Goal: Answer question/provide support: Share knowledge or assist other users

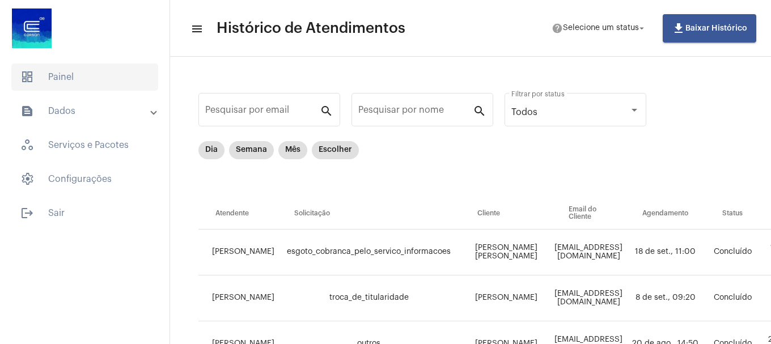
click at [77, 82] on span "dashboard Painel" at bounding box center [84, 76] width 147 height 27
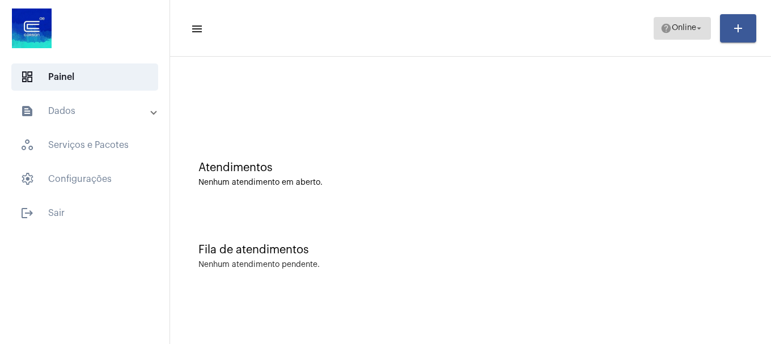
click at [675, 31] on span "Online" at bounding box center [684, 28] width 24 height 8
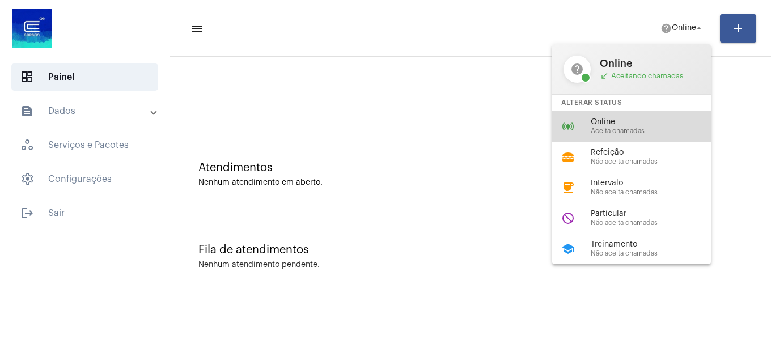
click at [644, 130] on span "Aceita chamadas" at bounding box center [655, 131] width 129 height 7
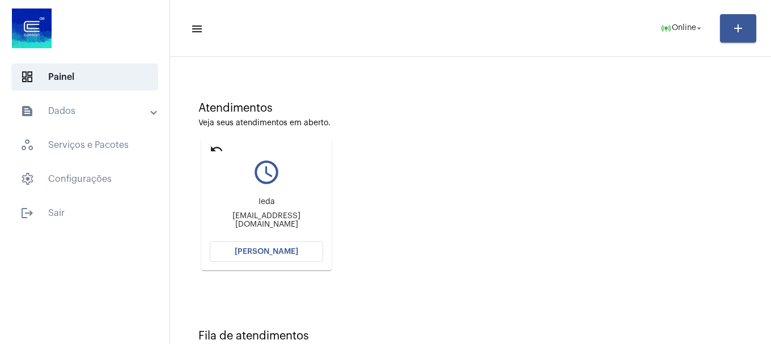
scroll to position [99, 0]
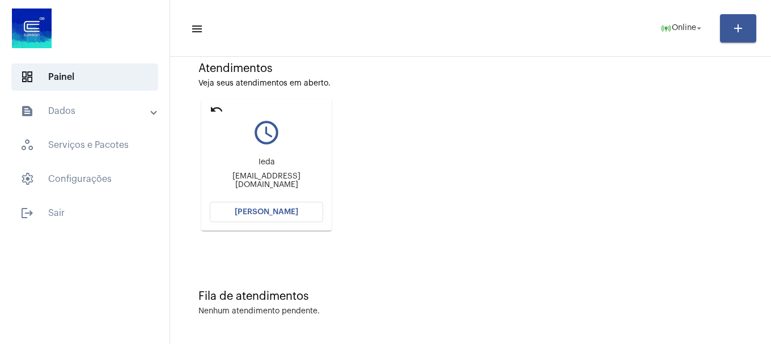
click at [270, 214] on span "[PERSON_NAME]" at bounding box center [266, 212] width 63 height 8
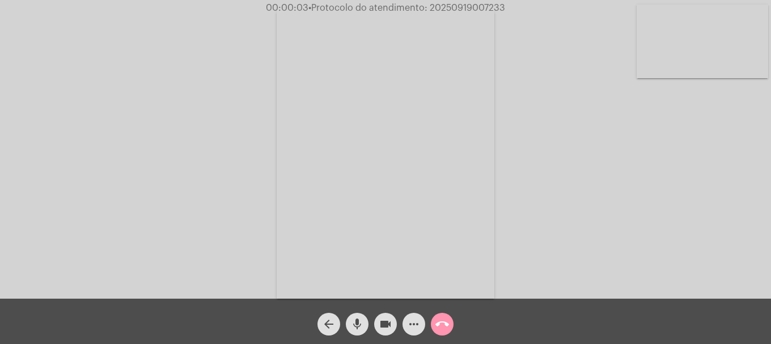
click at [358, 330] on mat-icon "mic" at bounding box center [357, 324] width 14 height 14
click at [358, 330] on mat-icon "mic_off" at bounding box center [357, 324] width 14 height 14
click at [696, 30] on video at bounding box center [702, 42] width 131 height 74
click at [351, 316] on span "mic" at bounding box center [357, 324] width 14 height 23
click at [104, 182] on video at bounding box center [119, 152] width 131 height 175
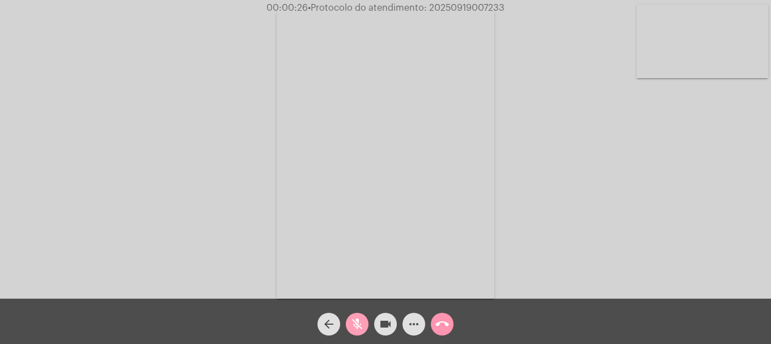
click at [364, 325] on button "mic_off" at bounding box center [357, 324] width 23 height 23
click at [364, 325] on button "mic" at bounding box center [357, 324] width 23 height 23
click at [364, 325] on button "mic_off" at bounding box center [357, 324] width 23 height 23
click at [695, 63] on video at bounding box center [702, 42] width 131 height 74
click at [190, 154] on div "Acessando Câmera e Microfone..." at bounding box center [385, 151] width 769 height 299
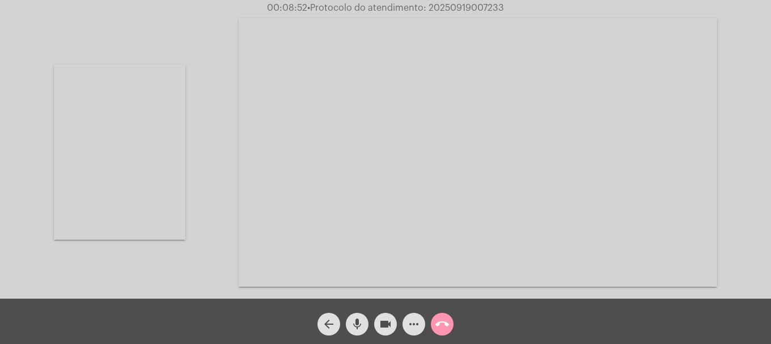
click at [151, 162] on video at bounding box center [119, 152] width 131 height 175
click at [362, 316] on span "mic" at bounding box center [357, 324] width 14 height 23
click at [389, 325] on mat-icon "videocam" at bounding box center [386, 324] width 14 height 14
click at [389, 325] on mat-icon "videocam_off" at bounding box center [386, 324] width 14 height 14
click at [357, 331] on mat-icon "mic_off" at bounding box center [357, 324] width 14 height 14
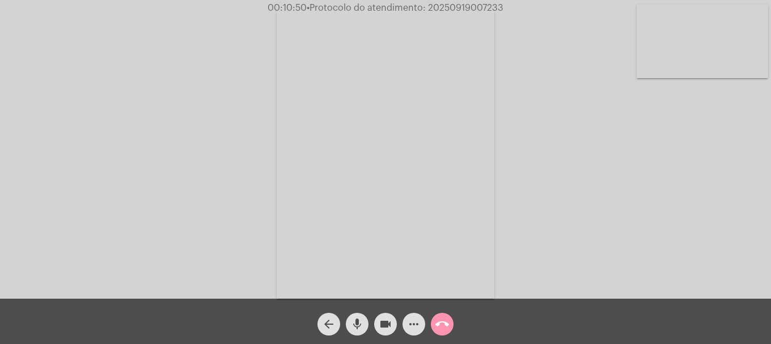
click at [749, 48] on video at bounding box center [702, 42] width 131 height 74
click at [144, 194] on video at bounding box center [119, 152] width 131 height 175
click at [704, 48] on video at bounding box center [702, 42] width 131 height 74
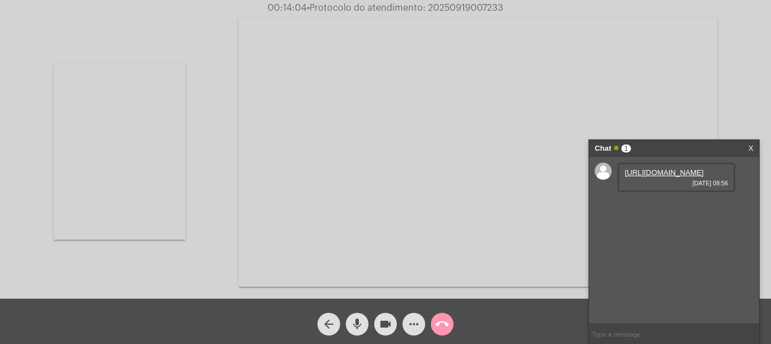
click at [669, 177] on link "https://neft-transfer-bucket.s3.amazonaws.com/temp-7af26586-1509-6065-77c8-4f0b…" at bounding box center [664, 172] width 79 height 9
click at [498, 331] on div "arrow_back mic videocam more_horiz call_end" at bounding box center [385, 321] width 771 height 45
click at [688, 209] on link "https://neft-transfer-bucket.s3.amazonaws.com/temp-c5691d04-ce93-e2de-c8ea-0ff3…" at bounding box center [676, 205] width 103 height 9
click at [458, 4] on span "• Protocolo do atendimento: 20250919007233" at bounding box center [405, 7] width 197 height 9
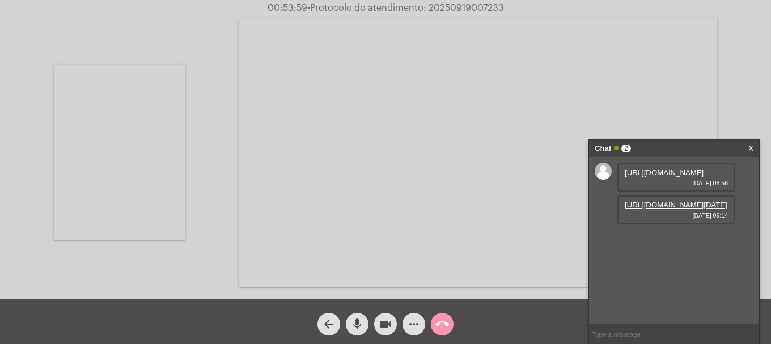
copy span "20250919007233"
click at [627, 337] on input "text" at bounding box center [674, 334] width 170 height 20
paste input "20250919007233"
type input "20250919007233"
click at [445, 326] on mat-icon "call_end" at bounding box center [442, 324] width 14 height 14
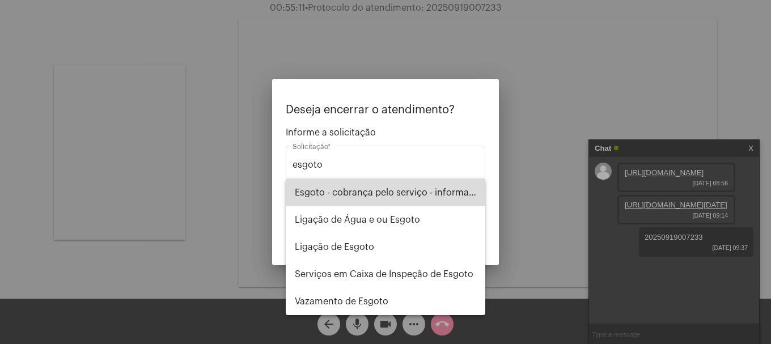
click at [383, 198] on span "Esgoto - cobrança pelo serviço - informações" at bounding box center [385, 192] width 181 height 27
type input "Esgoto - cobrança pelo serviço - informações"
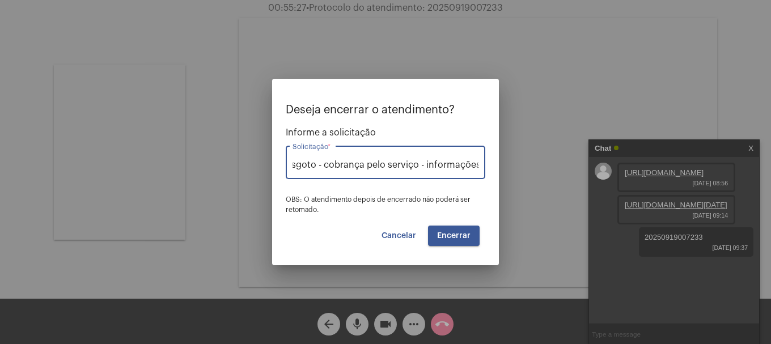
click at [456, 232] on span "Encerrar" at bounding box center [453, 236] width 33 height 8
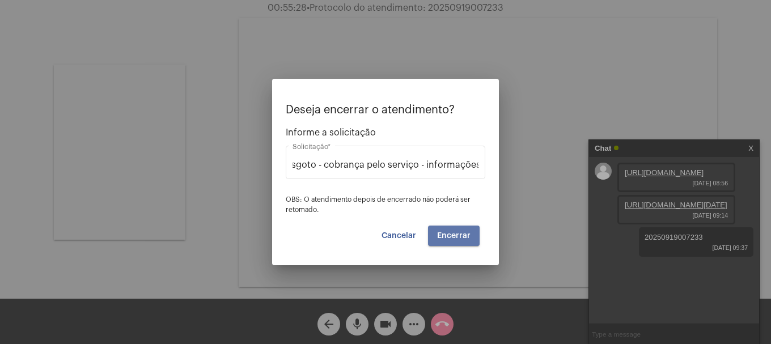
scroll to position [0, 0]
click at [456, 232] on span "Encerrar" at bounding box center [453, 236] width 33 height 8
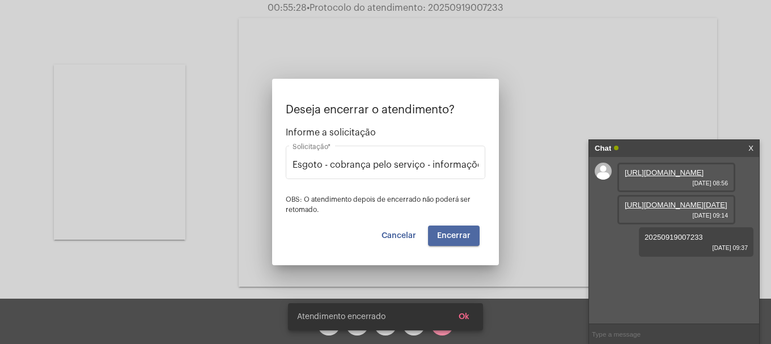
click at [456, 232] on video at bounding box center [478, 152] width 478 height 269
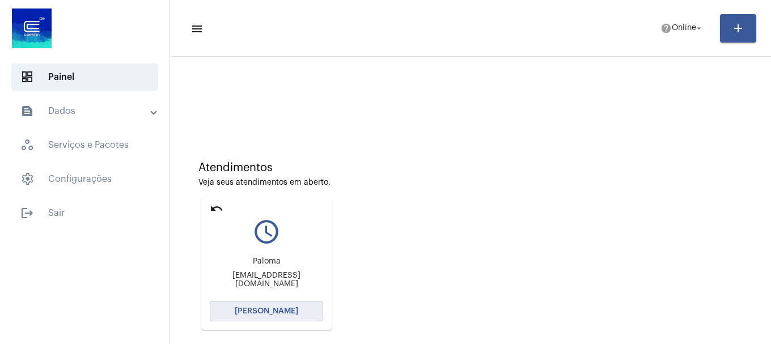
click at [280, 320] on button "[PERSON_NAME]" at bounding box center [266, 311] width 113 height 20
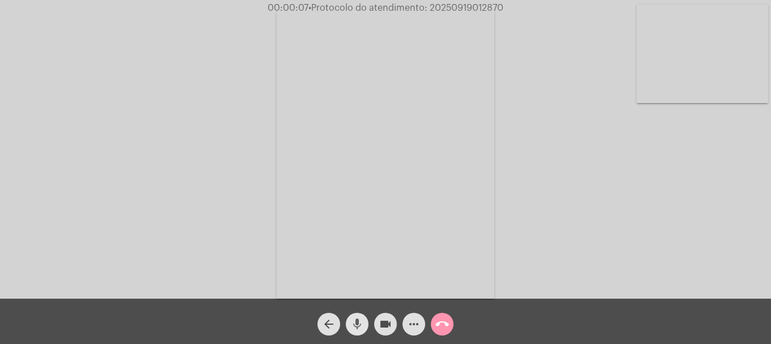
click at [364, 319] on button "mic" at bounding box center [357, 324] width 23 height 23
click at [364, 319] on button "mic_off" at bounding box center [357, 324] width 23 height 23
click at [357, 333] on span "mic" at bounding box center [357, 324] width 14 height 23
click at [360, 324] on mat-icon "mic_off" at bounding box center [357, 324] width 14 height 14
click at [657, 94] on video at bounding box center [702, 54] width 131 height 99
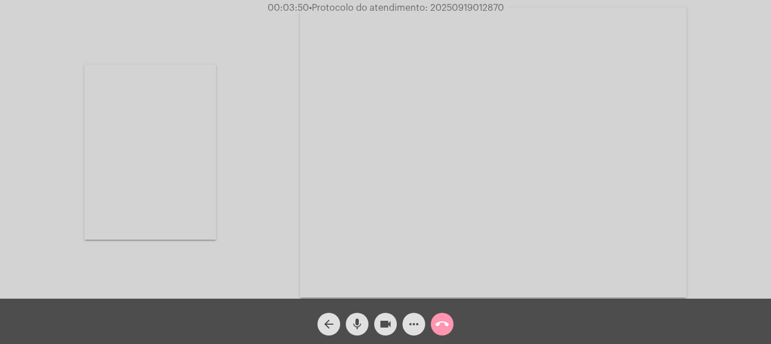
click at [448, 328] on mat-icon "call_end" at bounding box center [442, 324] width 14 height 14
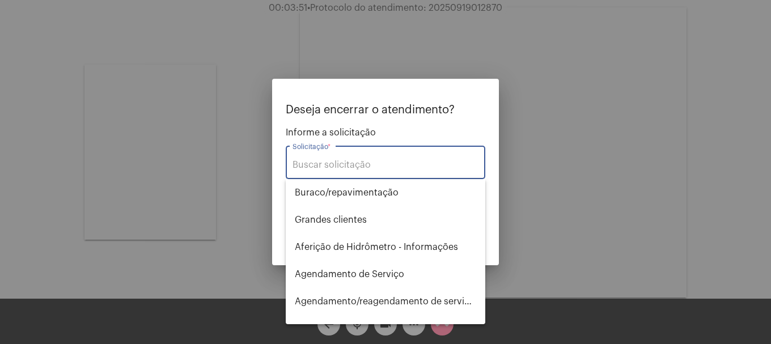
click at [444, 162] on input "Solicitação *" at bounding box center [385, 165] width 186 height 10
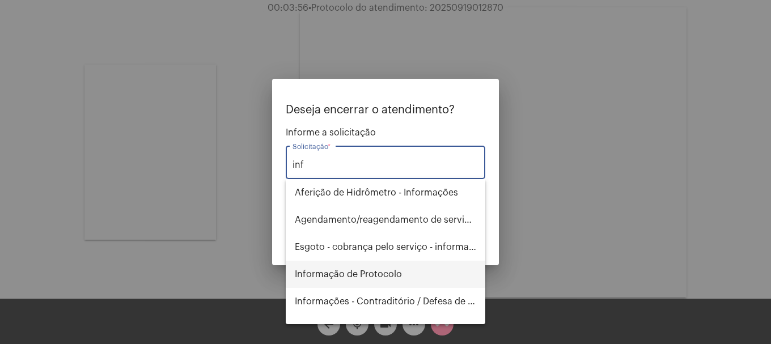
click at [452, 273] on span "Informação de Protocolo" at bounding box center [385, 274] width 181 height 27
type input "Informação de Protocolo"
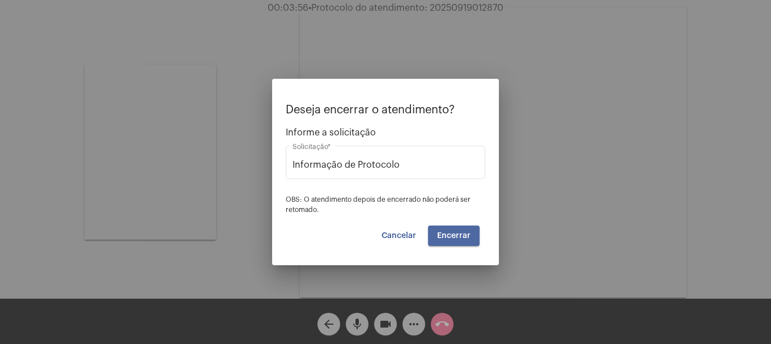
click at [464, 241] on button "Encerrar" at bounding box center [454, 236] width 52 height 20
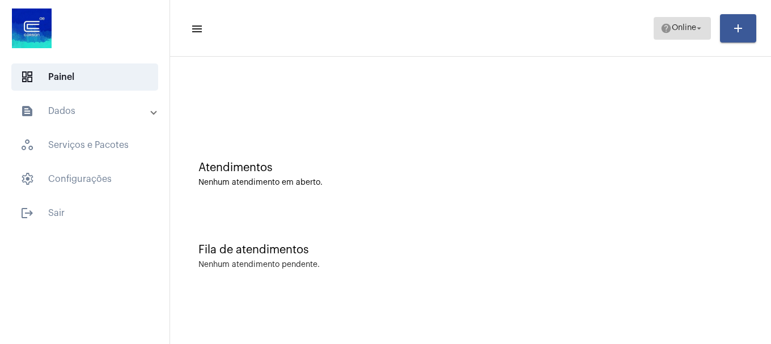
click at [688, 20] on span "help Online arrow_drop_down" at bounding box center [682, 28] width 44 height 20
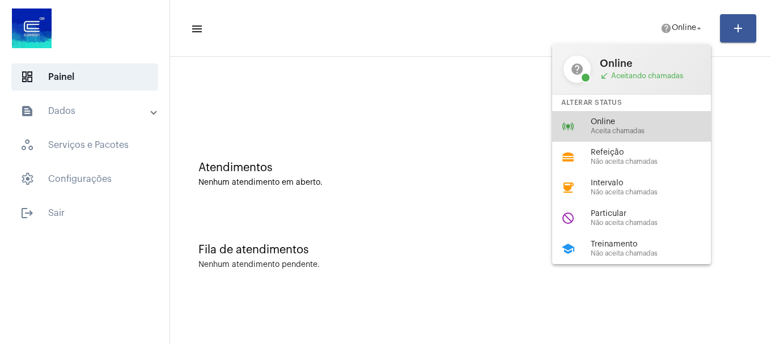
click at [630, 128] on span "Aceita chamadas" at bounding box center [655, 131] width 129 height 7
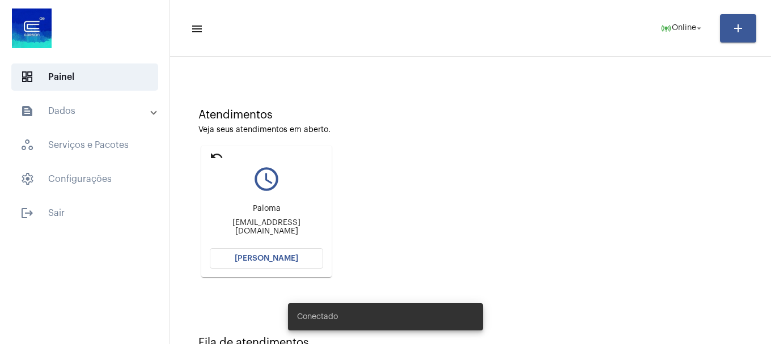
scroll to position [99, 0]
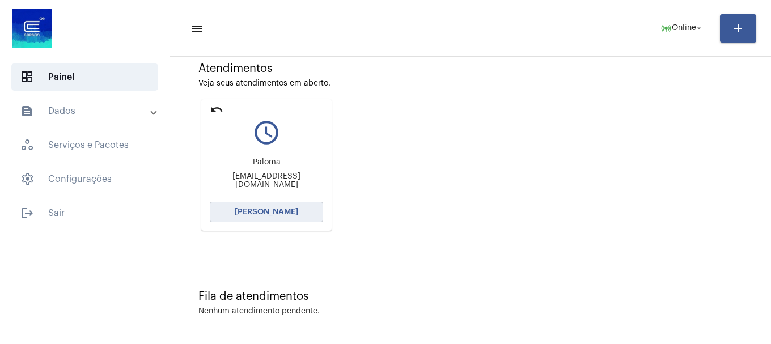
click at [276, 215] on span "[PERSON_NAME]" at bounding box center [266, 212] width 63 height 8
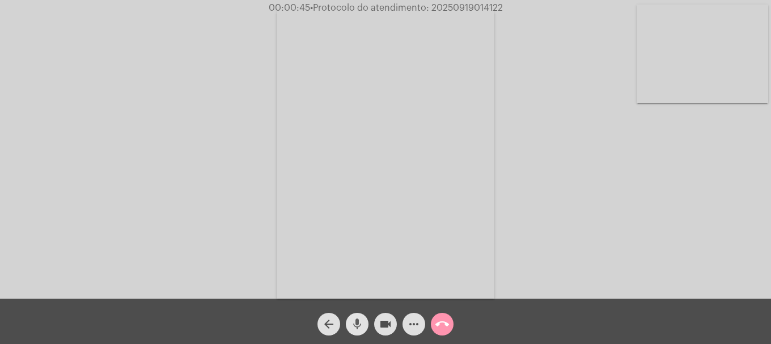
click at [353, 324] on mat-icon "mic" at bounding box center [357, 324] width 14 height 14
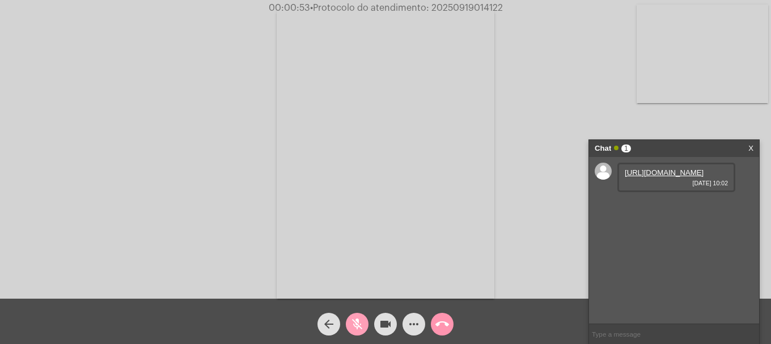
click at [354, 320] on mat-icon "mic_off" at bounding box center [357, 324] width 14 height 14
click at [667, 177] on link "https://neft-transfer-bucket.s3.amazonaws.com/temp-87eb3eda-5e64-29d4-7b77-fcd5…" at bounding box center [664, 172] width 79 height 9
click at [670, 209] on link "https://neft-transfer-bucket.s3.amazonaws.com/temp-b4788602-fce1-d344-b463-e5b1…" at bounding box center [664, 205] width 79 height 9
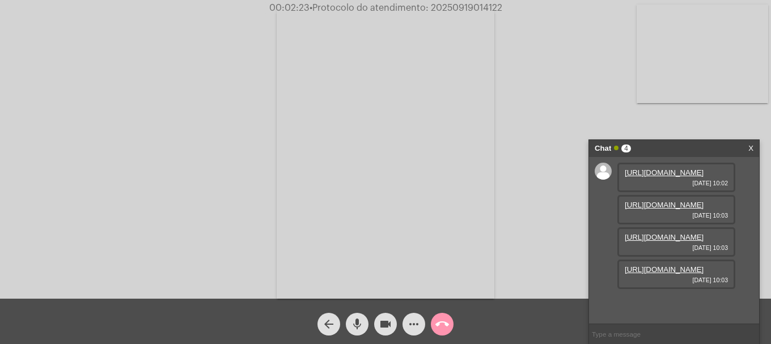
scroll to position [67, 0]
click at [661, 233] on link "https://neft-transfer-bucket.s3.amazonaws.com/temp-d988c1de-5df6-7661-c607-9be3…" at bounding box center [664, 237] width 79 height 9
click at [646, 274] on link "https://neft-transfer-bucket.s3.amazonaws.com/temp-de388506-a1ff-1d63-1355-59aa…" at bounding box center [664, 269] width 79 height 9
click at [673, 298] on link "https://neft-transfer-bucket.s3.amazonaws.com/temp-8e1dbaa7-b8f8-4fd8-1626-059f…" at bounding box center [664, 302] width 79 height 9
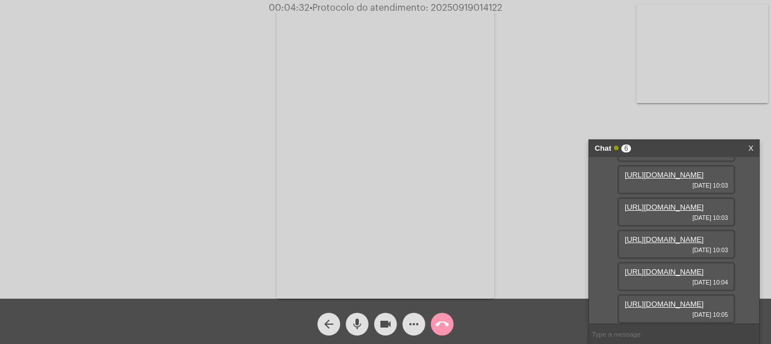
scroll to position [183, 0]
click at [664, 300] on link "https://neft-transfer-bucket.s3.amazonaws.com/temp-727439c2-e3cf-d2d7-0e86-2a81…" at bounding box center [664, 304] width 79 height 9
click at [414, 316] on span "more_horiz" at bounding box center [414, 324] width 14 height 23
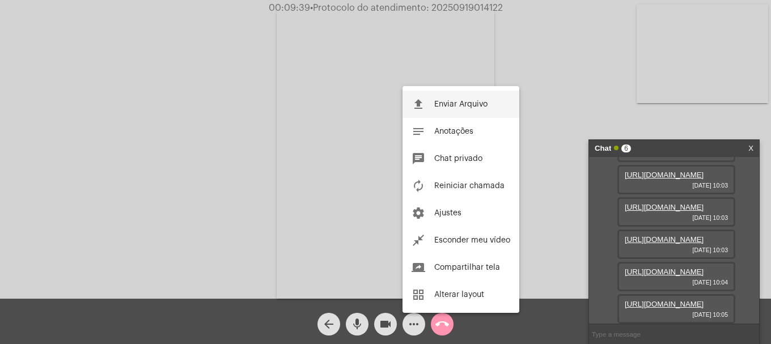
click at [455, 109] on button "file_upload Enviar Arquivo" at bounding box center [460, 104] width 117 height 27
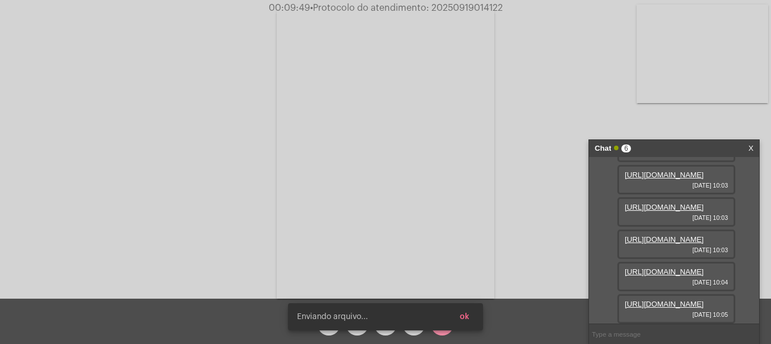
scroll to position [241, 0]
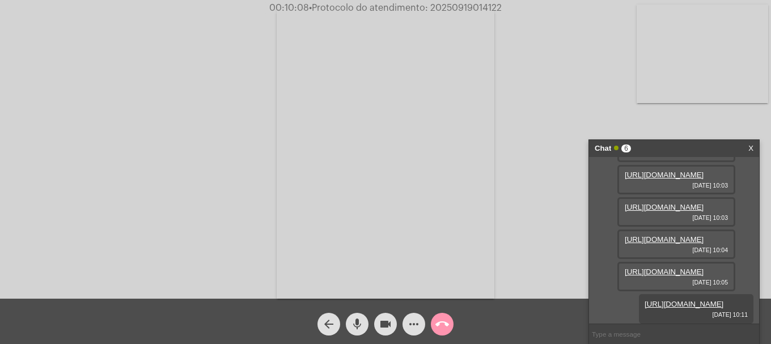
click at [450, 8] on span "• Protocolo do atendimento: 20250919014122" at bounding box center [405, 7] width 193 height 9
copy span "20250919014122"
click at [688, 326] on input "text" at bounding box center [674, 334] width 170 height 20
paste input "20250919014122"
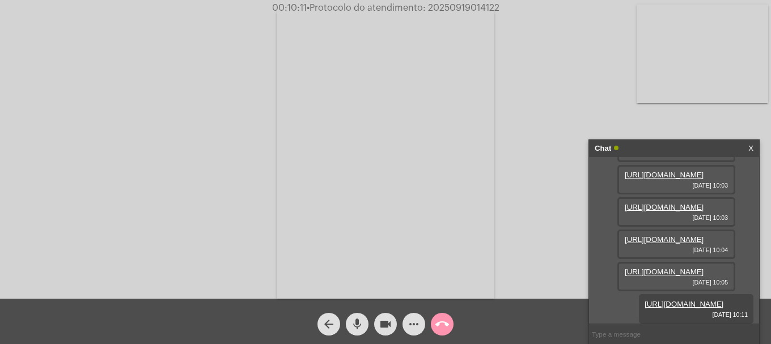
type input "20250919014122"
click at [445, 330] on mat-icon "call_end" at bounding box center [442, 324] width 14 height 14
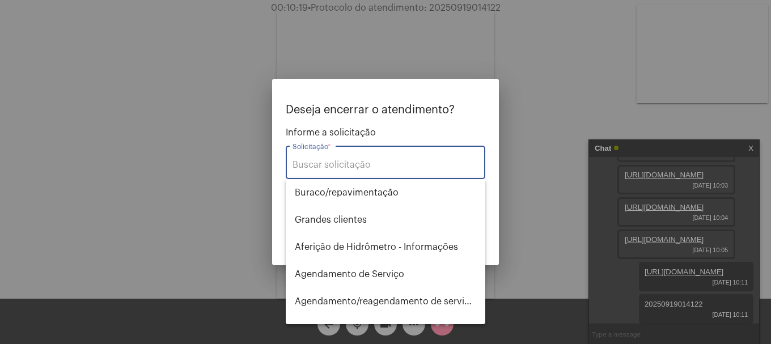
click at [406, 168] on input "Solicitação *" at bounding box center [385, 165] width 186 height 10
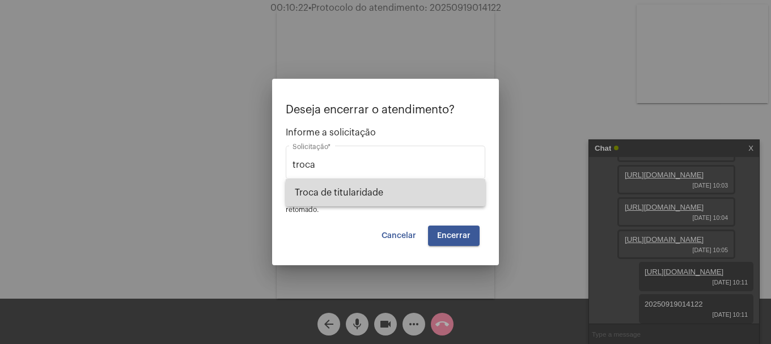
click at [362, 194] on span "Troca de titularidade" at bounding box center [385, 192] width 181 height 27
type input "Troca de titularidade"
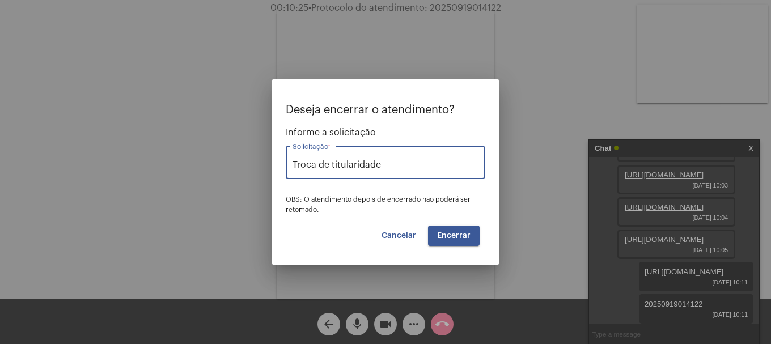
click at [475, 236] on button "Encerrar" at bounding box center [454, 236] width 52 height 20
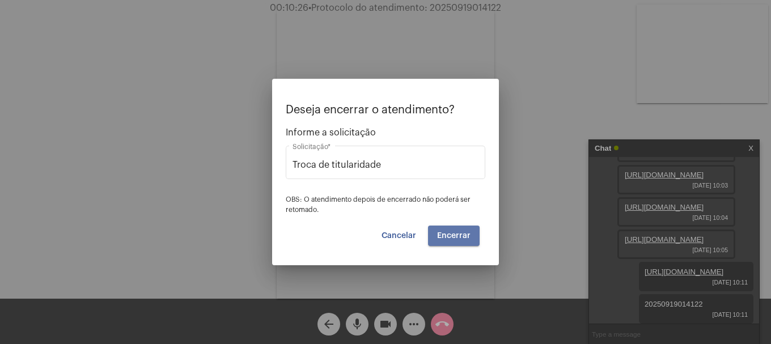
click at [475, 236] on button "Encerrar" at bounding box center [454, 236] width 52 height 20
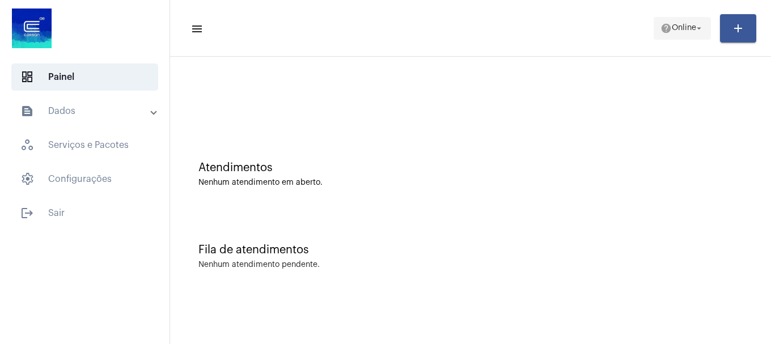
click at [662, 39] on button "help Online arrow_drop_down" at bounding box center [682, 28] width 57 height 23
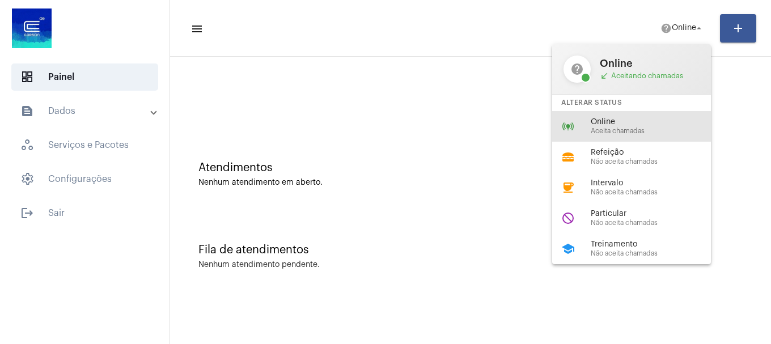
drag, startPoint x: 633, startPoint y: 126, endPoint x: 539, endPoint y: 70, distance: 108.8
click at [632, 126] on span "Online" at bounding box center [655, 122] width 129 height 9
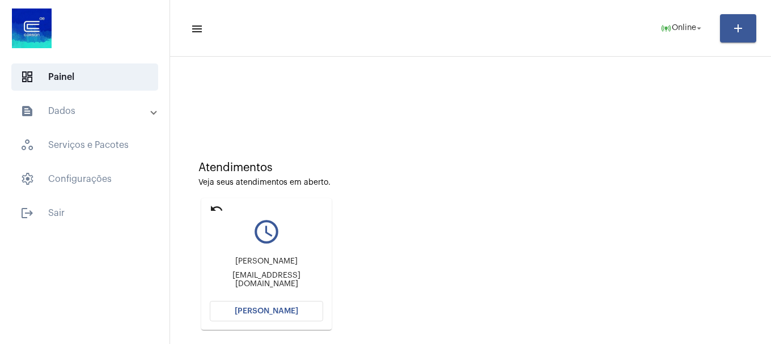
click at [209, 208] on mat-card "undo query_builder Ana Paula mazzotti anapaulamazzotti3@gmail.com Abrir Chamada" at bounding box center [266, 263] width 130 height 131
click at [214, 209] on mat-icon "undo" at bounding box center [217, 209] width 14 height 14
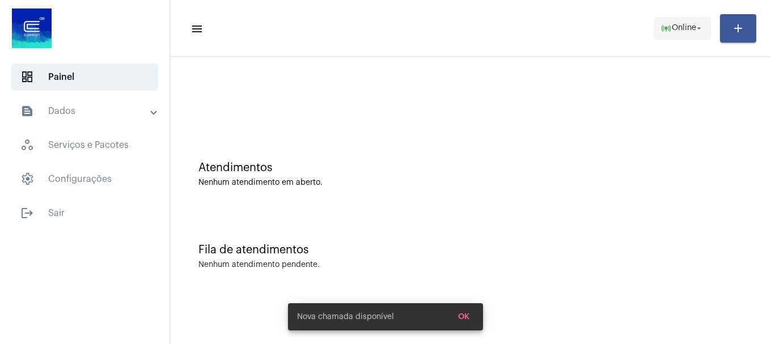
drag, startPoint x: 685, startPoint y: 39, endPoint x: 688, endPoint y: 33, distance: 6.1
click at [688, 33] on button "online_prediction Online arrow_drop_down" at bounding box center [682, 28] width 57 height 23
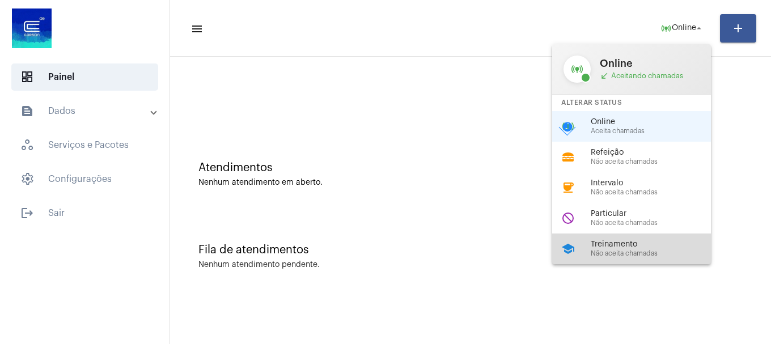
click at [629, 240] on span "Treinamento" at bounding box center [655, 244] width 129 height 9
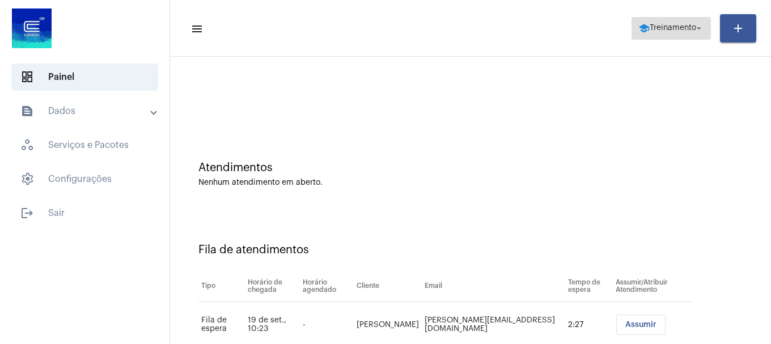
click at [673, 33] on span "school Treinamento arrow_drop_down" at bounding box center [671, 28] width 66 height 20
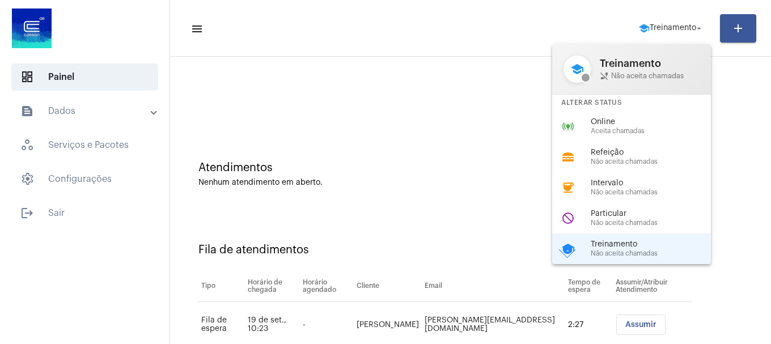
click at [639, 132] on span "Aceita chamadas" at bounding box center [655, 131] width 129 height 7
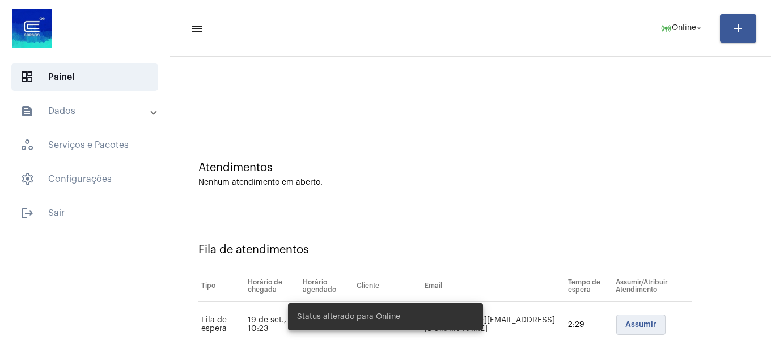
click at [616, 320] on button "Assumir" at bounding box center [640, 325] width 49 height 20
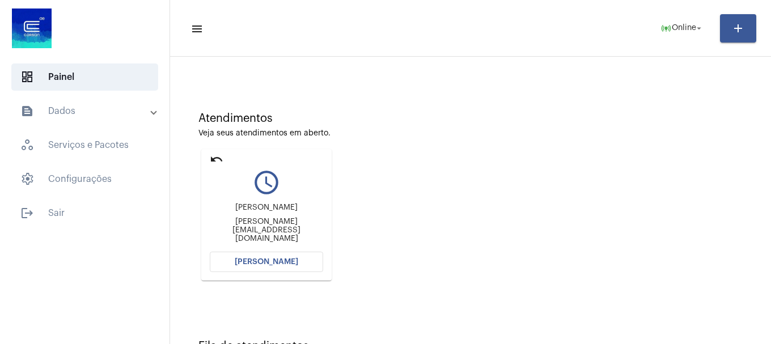
scroll to position [99, 0]
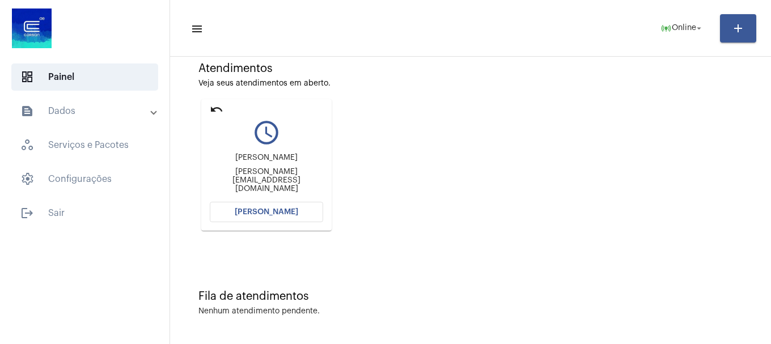
click at [283, 210] on span "[PERSON_NAME]" at bounding box center [266, 212] width 63 height 8
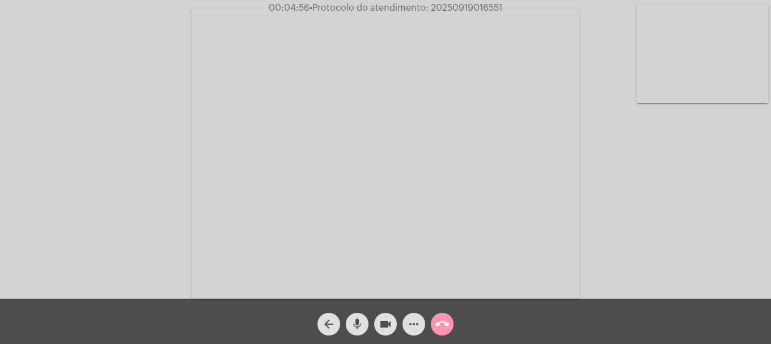
click at [381, 322] on mat-icon "videocam" at bounding box center [386, 324] width 14 height 14
click at [369, 328] on div "mic" at bounding box center [357, 321] width 28 height 28
click at [360, 326] on mat-icon "mic_off" at bounding box center [357, 324] width 14 height 14
click at [384, 315] on span "videocam_off" at bounding box center [386, 324] width 14 height 23
click at [387, 331] on mat-icon "videocam" at bounding box center [386, 324] width 14 height 14
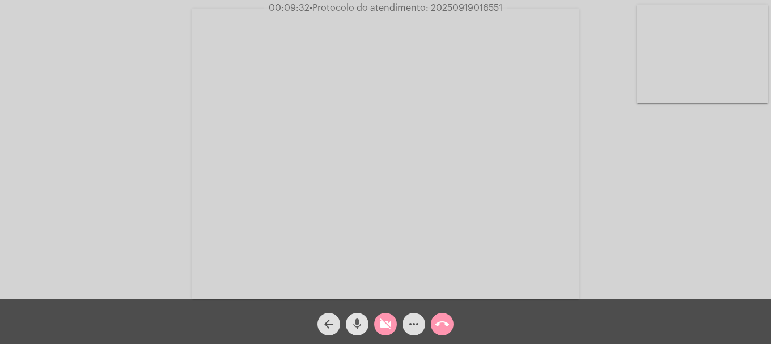
click at [363, 326] on button "mic" at bounding box center [357, 324] width 23 height 23
click at [384, 330] on span "videocam_off" at bounding box center [386, 324] width 14 height 23
click at [362, 328] on mat-icon "mic_off" at bounding box center [357, 324] width 14 height 14
click at [415, 323] on mat-icon "more_horiz" at bounding box center [414, 324] width 14 height 14
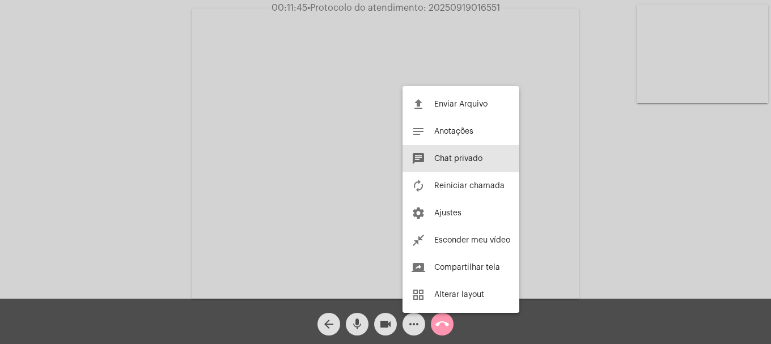
drag, startPoint x: 468, startPoint y: 154, endPoint x: 554, endPoint y: 207, distance: 100.5
click at [469, 151] on button "chat Chat privado" at bounding box center [460, 158] width 117 height 27
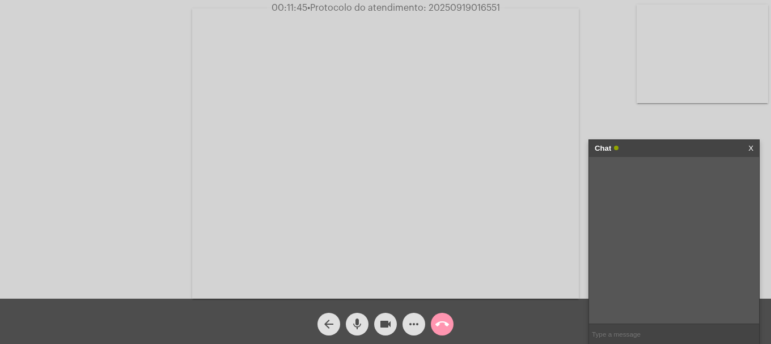
click at [659, 329] on input "text" at bounding box center [674, 334] width 170 height 20
paste input "grandesclientes.corsan@corsan.com.br"
type input "grandesclientes.corsan@corsan.com.br"
click at [667, 338] on input "text" at bounding box center [674, 334] width 170 height 20
paste input "3362229"
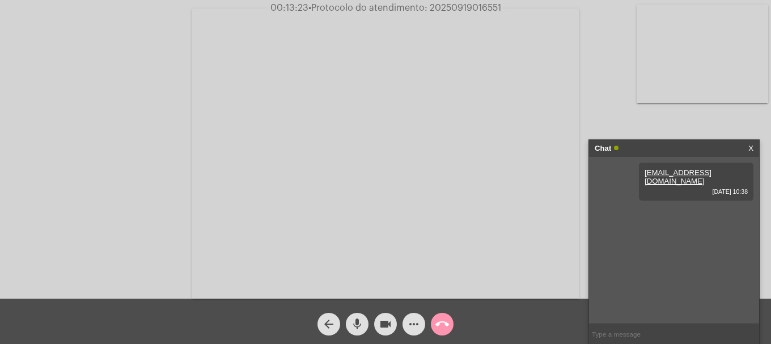
type input "3362229"
click at [465, 7] on span "• Protocolo do atendimento: 20250919016551" at bounding box center [404, 7] width 193 height 9
copy span "20250919016551"
click at [627, 332] on input "text" at bounding box center [674, 334] width 170 height 20
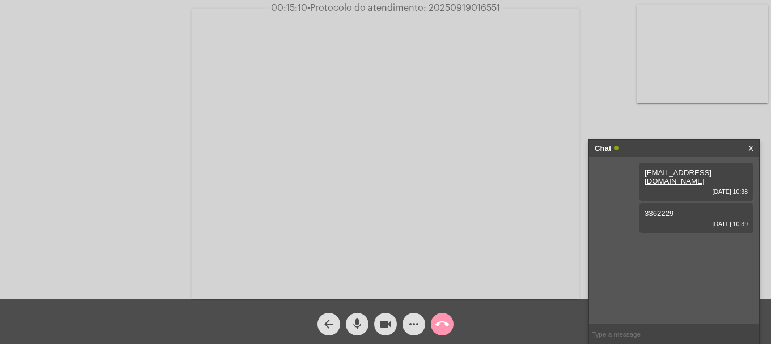
paste input "20250919016551"
type input "20250919016551"
click at [445, 324] on mat-icon "call_end" at bounding box center [442, 324] width 14 height 14
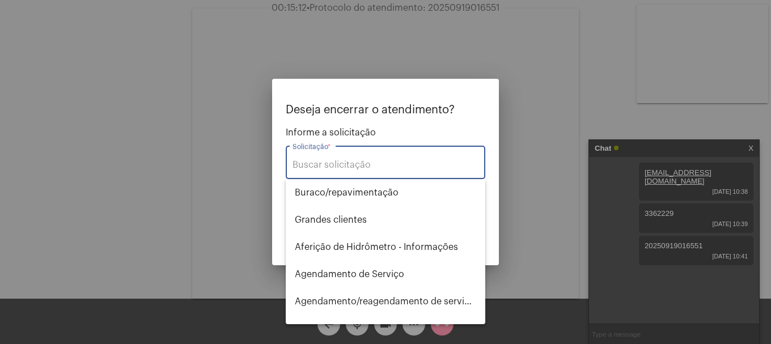
click at [399, 159] on div "Solicitação *" at bounding box center [385, 161] width 186 height 36
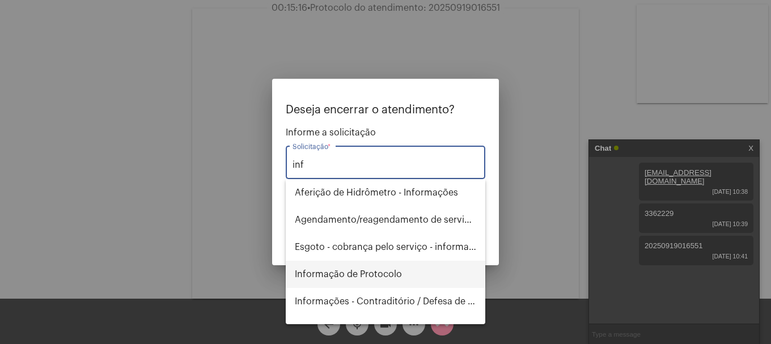
click at [392, 286] on span "Informação de Protocolo" at bounding box center [385, 274] width 181 height 27
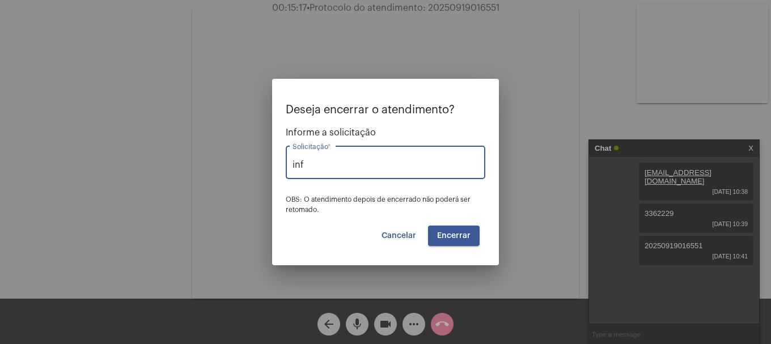
type input "Informação de Protocolo"
click at [457, 236] on span "Encerrar" at bounding box center [453, 236] width 33 height 8
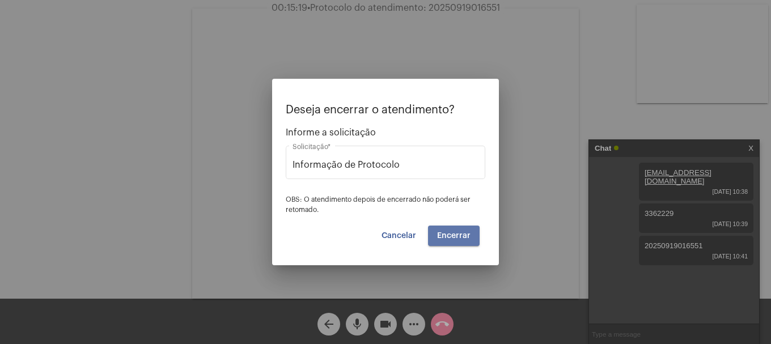
click at [457, 236] on span "Encerrar" at bounding box center [453, 236] width 33 height 8
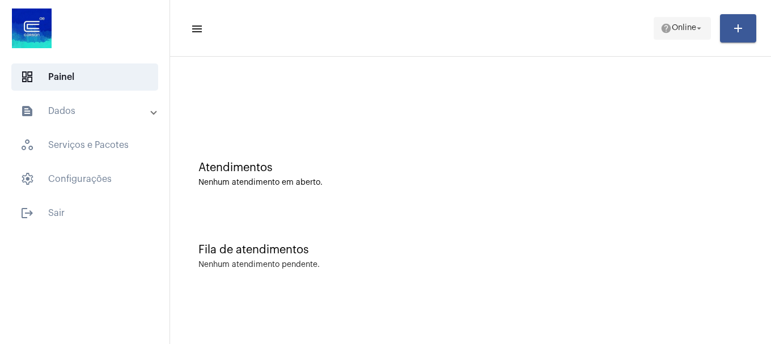
click at [686, 18] on span "help Online arrow_drop_down" at bounding box center [682, 28] width 44 height 20
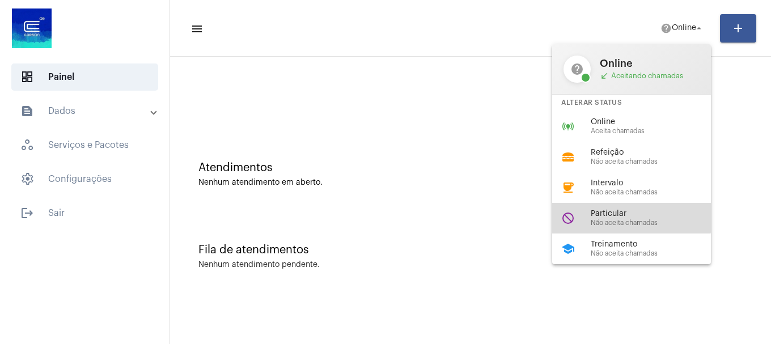
click at [627, 213] on span "Particular" at bounding box center [655, 214] width 129 height 9
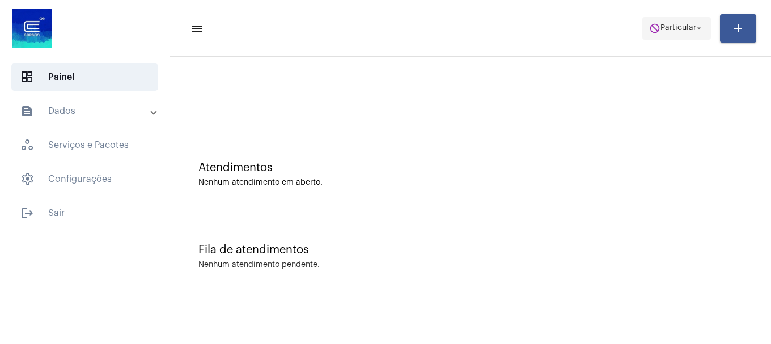
click at [672, 27] on span "Particular" at bounding box center [678, 28] width 36 height 8
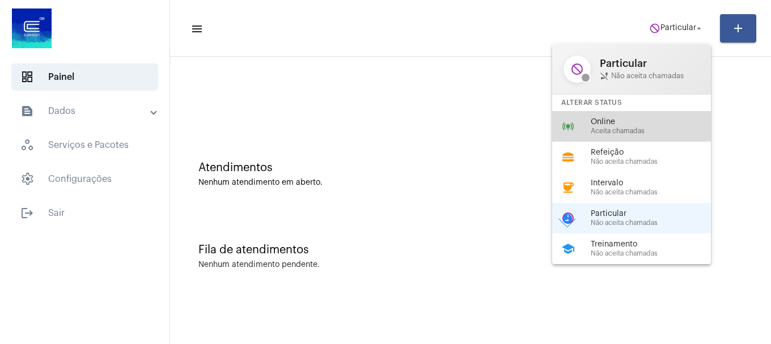
click at [665, 135] on div "online_prediction Online Aceita chamadas" at bounding box center [640, 126] width 177 height 31
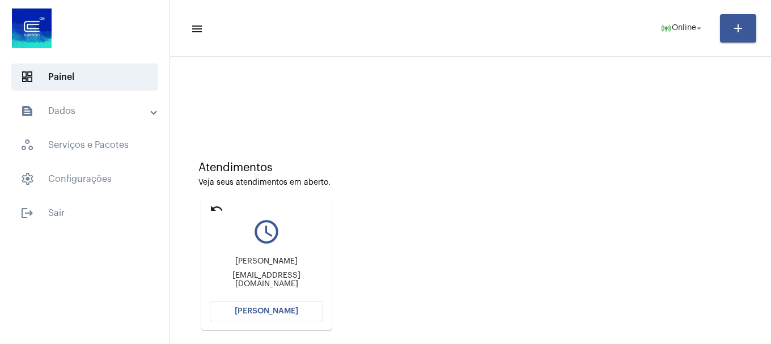
click at [266, 309] on span "[PERSON_NAME]" at bounding box center [266, 311] width 63 height 8
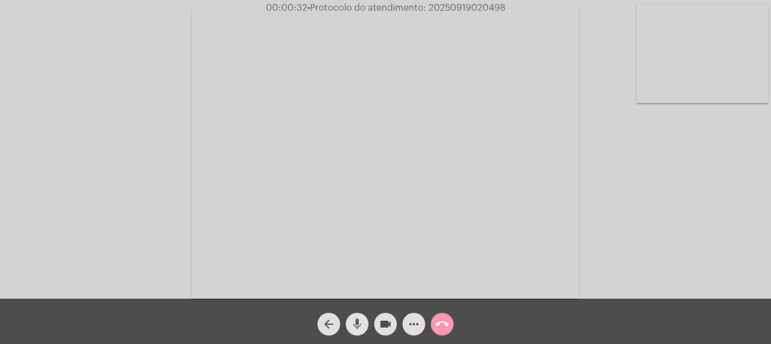
click at [360, 324] on mat-icon "mic" at bounding box center [357, 324] width 14 height 14
click at [362, 320] on mat-icon "mic_off" at bounding box center [357, 324] width 14 height 14
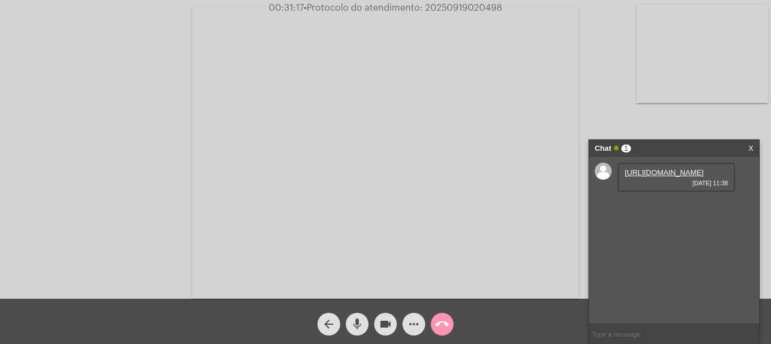
click at [661, 177] on link "https://neft-transfer-bucket.s3.amazonaws.com/temp-027db7ac-5e3f-567d-6d9a-5c7b…" at bounding box center [664, 172] width 79 height 9
click at [452, 6] on span "• Protocolo do atendimento: 20250919020498" at bounding box center [406, 7] width 198 height 9
click at [452, 6] on span "• Protocolo do atendimento: 20250919020498" at bounding box center [405, 7] width 198 height 9
click at [444, 330] on mat-icon "call_end" at bounding box center [442, 324] width 14 height 14
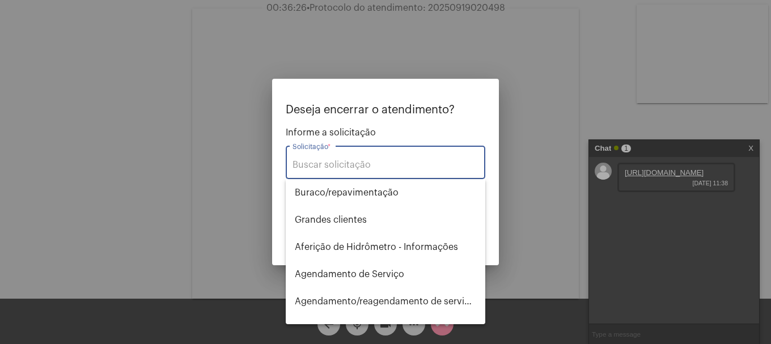
click at [345, 163] on input "Solicitação *" at bounding box center [385, 165] width 186 height 10
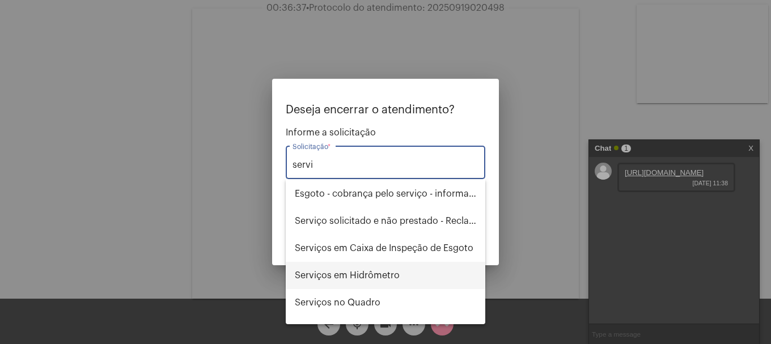
scroll to position [73, 0]
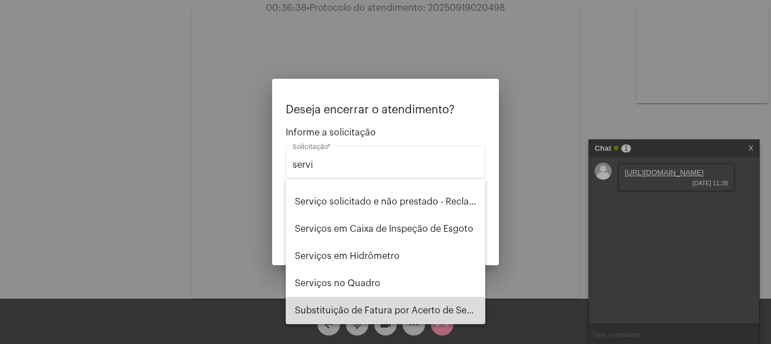
click at [387, 305] on span "Substituição de Fatura por Acerto de Serviço" at bounding box center [385, 310] width 181 height 27
type input "Substituição de Fatura por Acerto de Serviço"
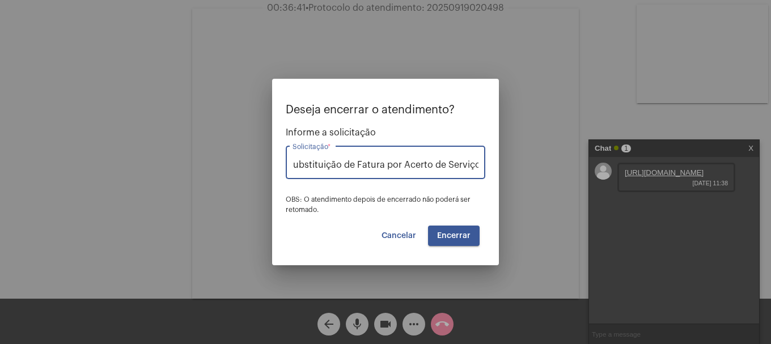
click at [459, 232] on span "Encerrar" at bounding box center [453, 236] width 33 height 8
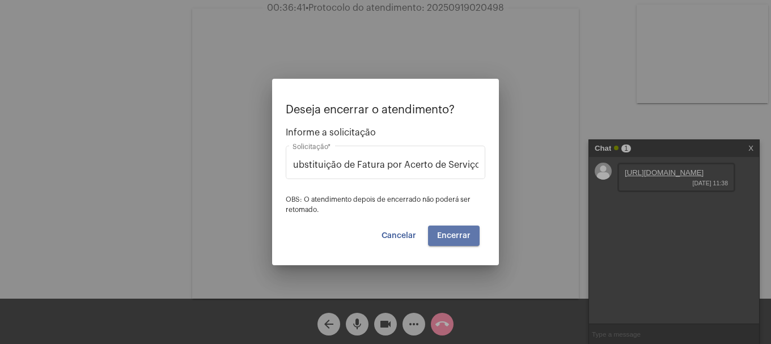
scroll to position [0, 0]
click at [459, 232] on span "Encerrar" at bounding box center [453, 236] width 33 height 8
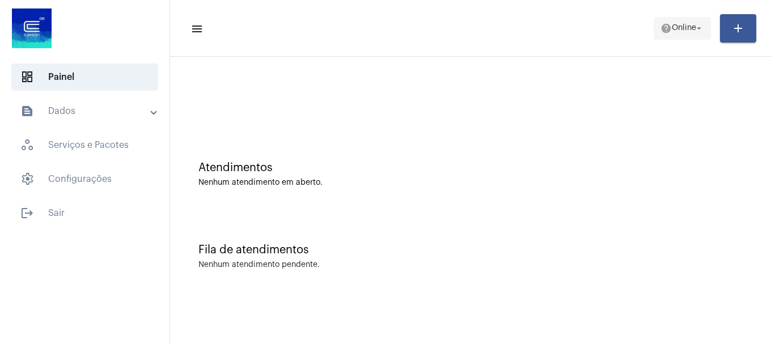
click at [679, 31] on span "Online" at bounding box center [684, 28] width 24 height 8
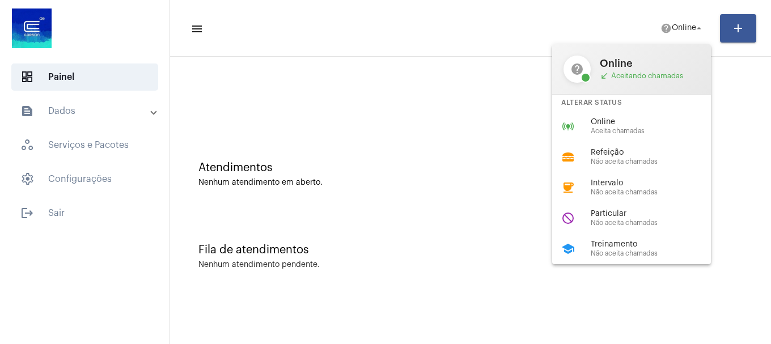
click at [354, 112] on div at bounding box center [385, 172] width 771 height 344
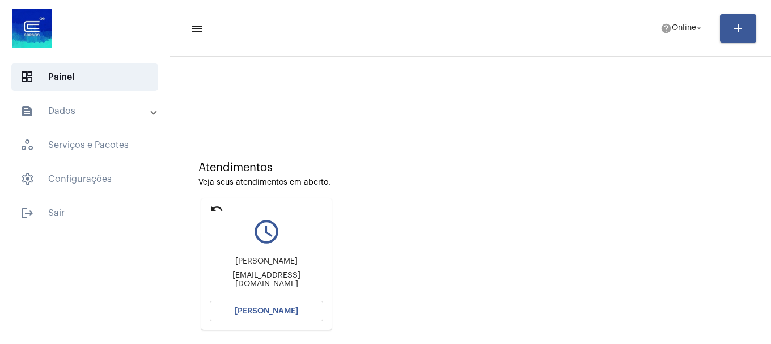
click at [221, 212] on mat-icon "undo" at bounding box center [217, 209] width 14 height 14
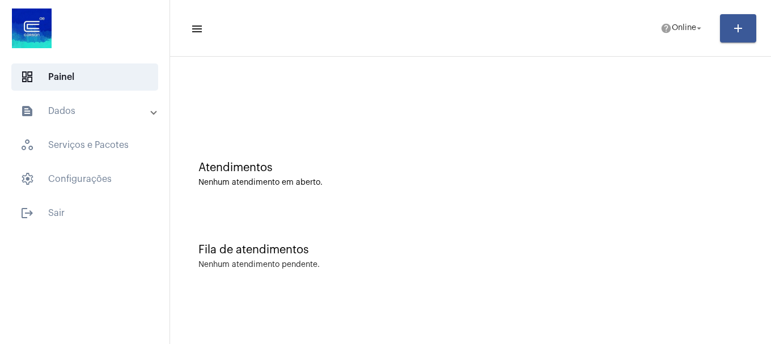
drag, startPoint x: 698, startPoint y: 14, endPoint x: 672, endPoint y: 80, distance: 71.3
click at [698, 15] on mat-toolbar-row "menu help Online arrow_drop_down add" at bounding box center [470, 28] width 601 height 36
click at [675, 35] on span "help Online arrow_drop_down" at bounding box center [682, 28] width 44 height 20
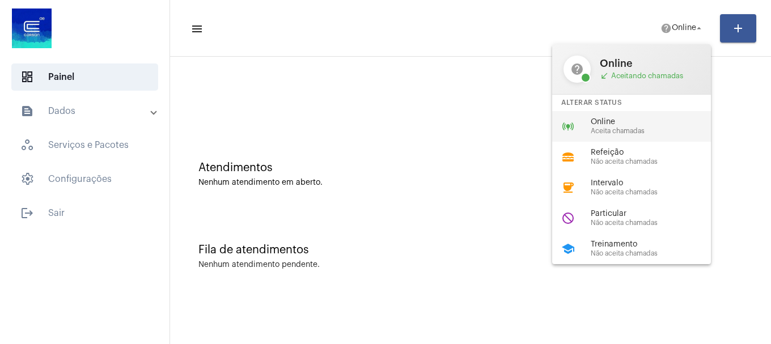
click at [644, 122] on span "Online" at bounding box center [655, 122] width 129 height 9
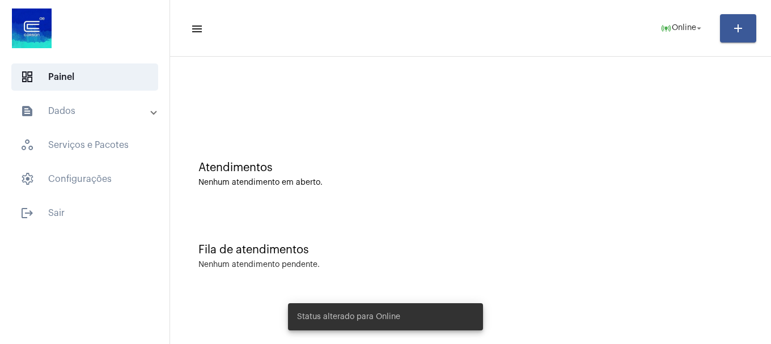
click at [73, 117] on mat-panel-title "text_snippet_outlined Dados" at bounding box center [85, 111] width 131 height 14
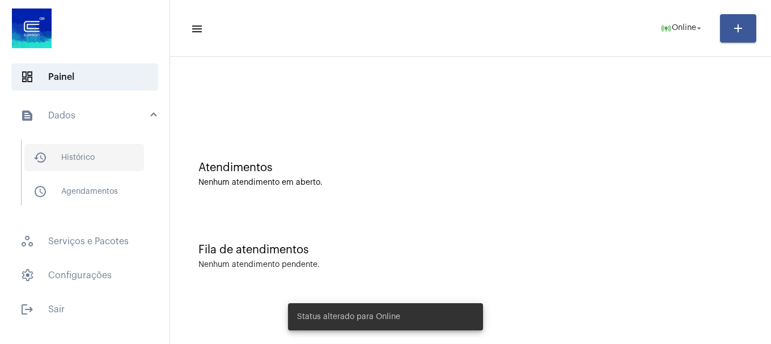
click at [87, 165] on span "history_outlined Histórico" at bounding box center [84, 157] width 120 height 27
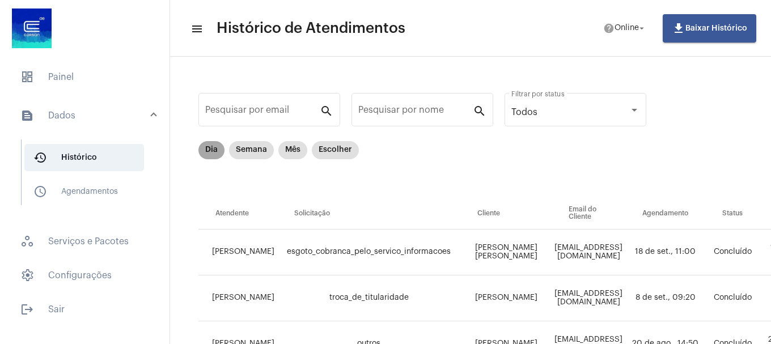
click at [209, 148] on mat-chip "Dia" at bounding box center [211, 150] width 26 height 18
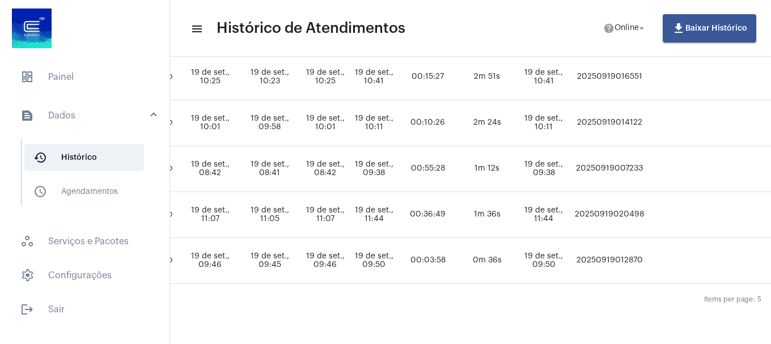
scroll to position [184, 570]
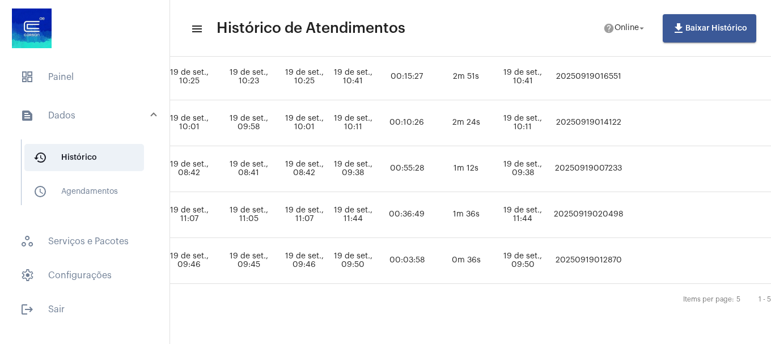
drag, startPoint x: 567, startPoint y: 210, endPoint x: 650, endPoint y: 207, distance: 83.4
click at [650, 207] on tr "LAISA MARQUES substituicao_de_fatura_por_acerto_de_servico Roberto Augusto Seng…" at bounding box center [241, 215] width 1227 height 46
copy td "20250919020498"
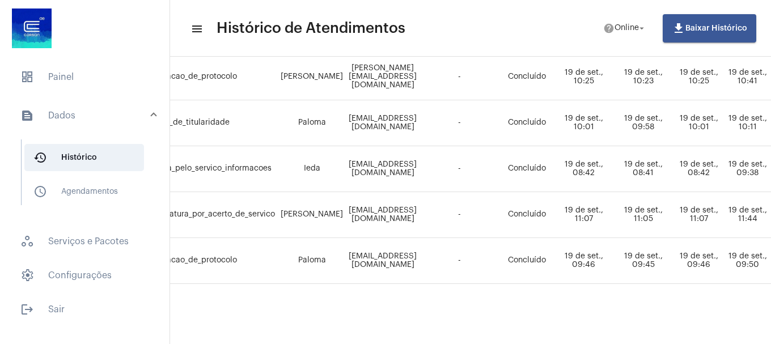
scroll to position [184, 0]
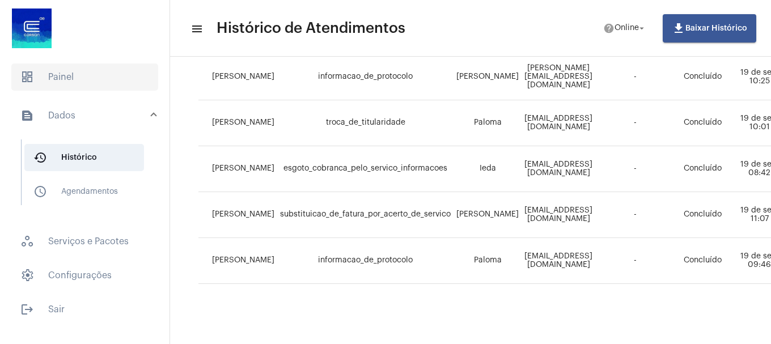
click at [65, 86] on span "dashboard Painel" at bounding box center [84, 76] width 147 height 27
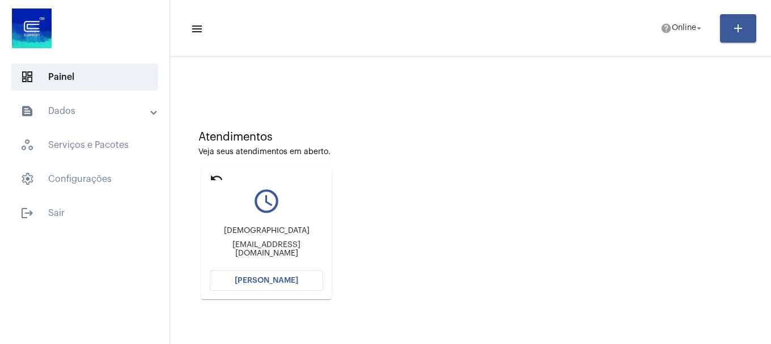
scroll to position [57, 0]
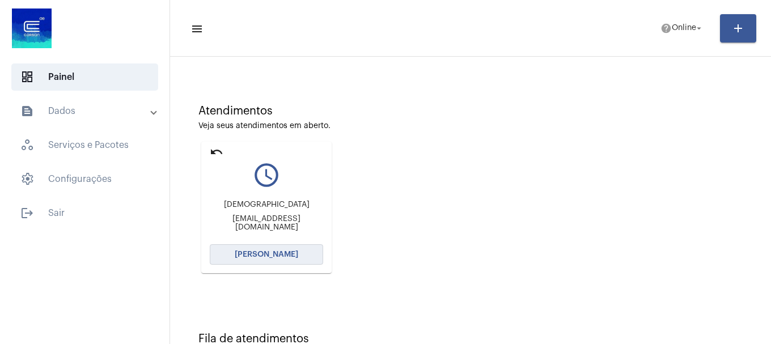
click at [300, 257] on button "[PERSON_NAME]" at bounding box center [266, 254] width 113 height 20
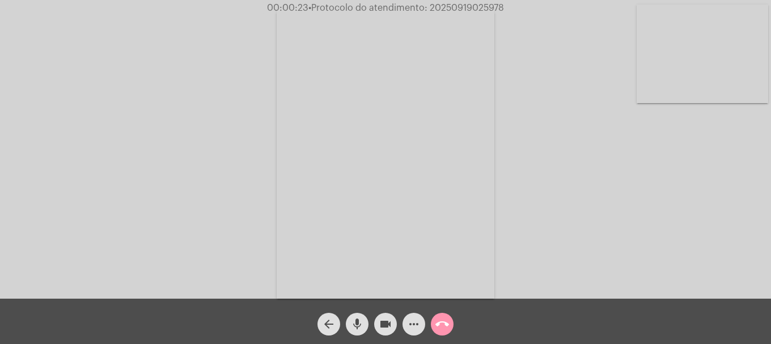
click at [419, 320] on mat-icon "more_horiz" at bounding box center [414, 324] width 14 height 14
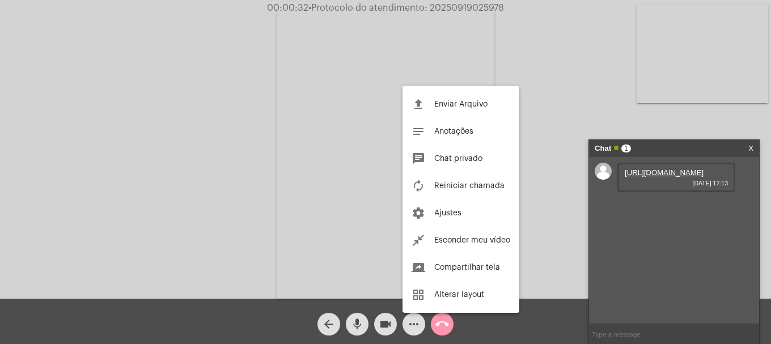
click at [587, 127] on div at bounding box center [385, 172] width 771 height 344
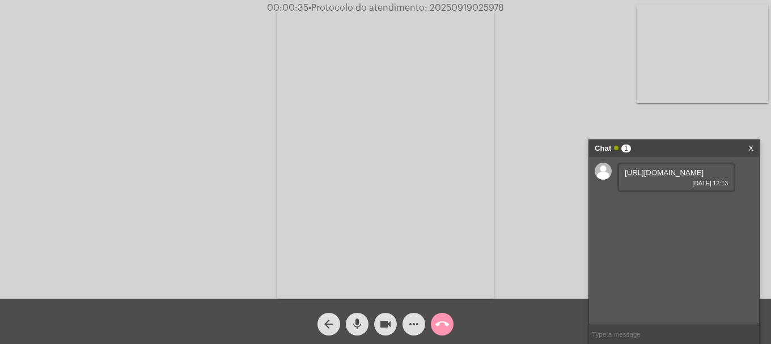
click at [678, 177] on link "https://neft-transfer-bucket.s3.amazonaws.com/temp-e531be16-a2e7-abc7-b908-15ae…" at bounding box center [664, 172] width 79 height 9
click at [655, 209] on link "https://neft-transfer-bucket.s3.amazonaws.com/temp-205c8656-a3b0-decf-0b90-1aa0…" at bounding box center [664, 205] width 79 height 9
click at [686, 241] on link "https://neft-transfer-bucket.s3.amazonaws.com/temp-57be5206-c7e8-db53-0ed6-bb1d…" at bounding box center [664, 237] width 79 height 9
click at [665, 241] on link "https://neft-transfer-bucket.s3.amazonaws.com/temp-57be5206-c7e8-db53-0ed6-bb1d…" at bounding box center [664, 237] width 79 height 9
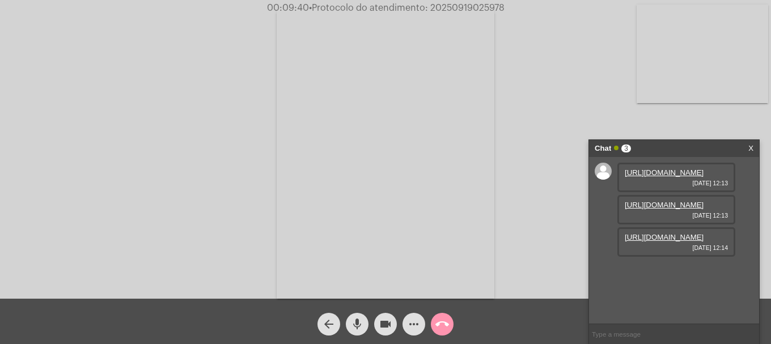
click at [463, 10] on span "• Protocolo do atendimento: 20250919025978" at bounding box center [407, 7] width 196 height 9
copy span "20250919025978"
click at [628, 339] on input "text" at bounding box center [674, 334] width 170 height 20
paste input "20250919025978"
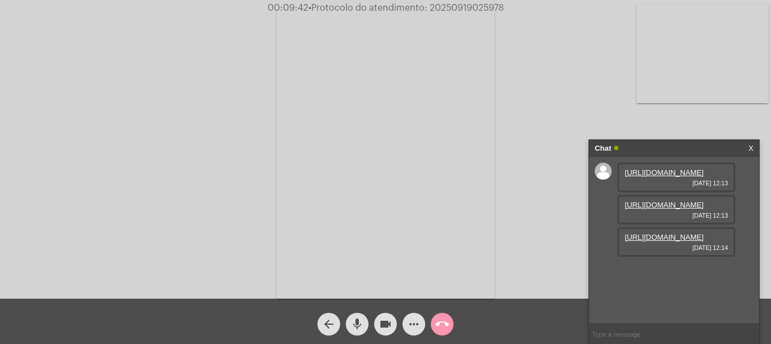
type input "20250919025978"
type input "]"
click at [438, 320] on mat-icon "call_end" at bounding box center [442, 324] width 14 height 14
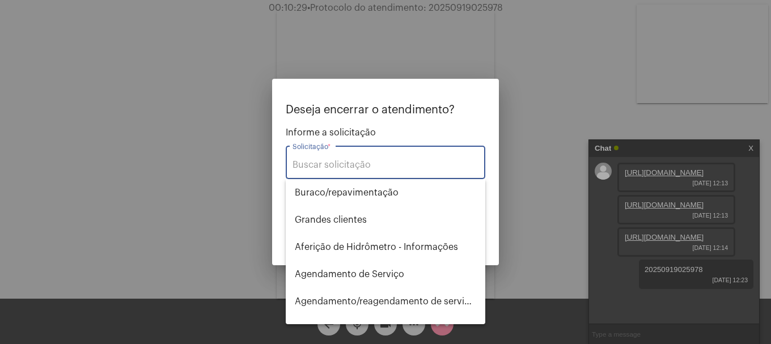
click at [357, 164] on input "Solicitação *" at bounding box center [385, 165] width 186 height 10
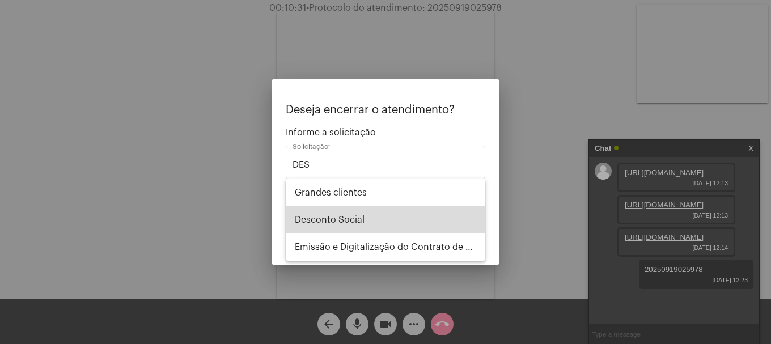
click at [351, 220] on span "Desconto Social" at bounding box center [385, 219] width 181 height 27
type input "Desconto Social"
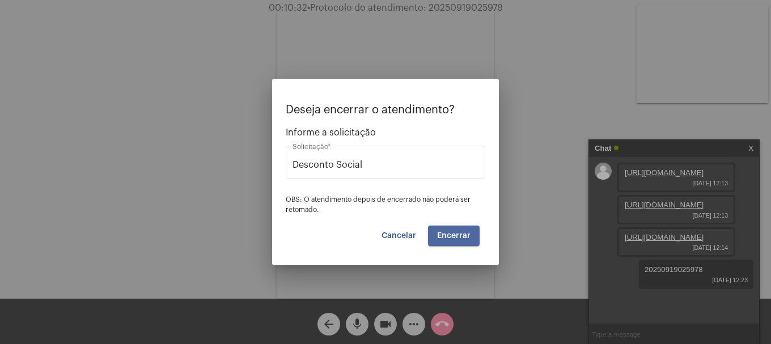
click at [461, 239] on span "Encerrar" at bounding box center [453, 236] width 33 height 8
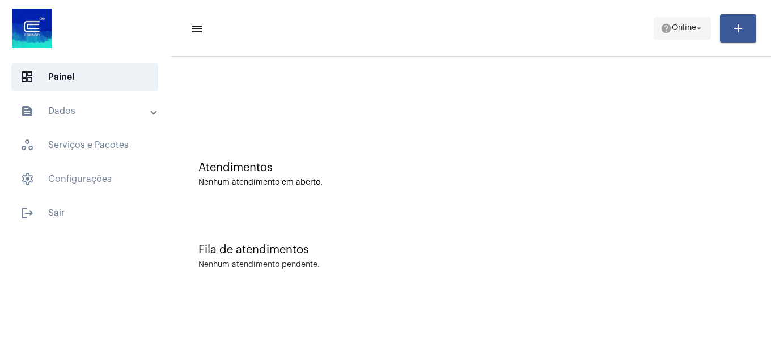
click at [697, 36] on span "help Online arrow_drop_down" at bounding box center [682, 28] width 44 height 20
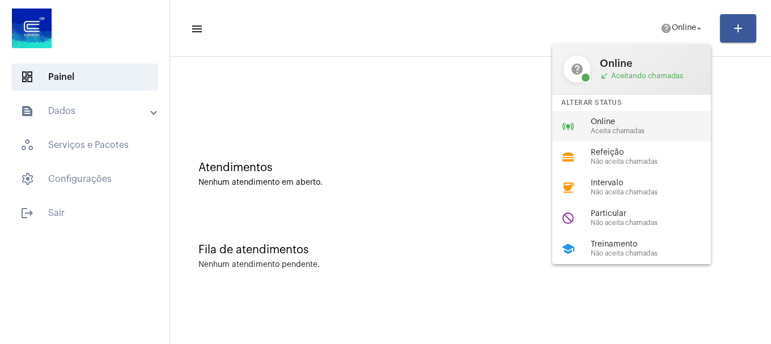
click at [661, 130] on span "Aceita chamadas" at bounding box center [655, 131] width 129 height 7
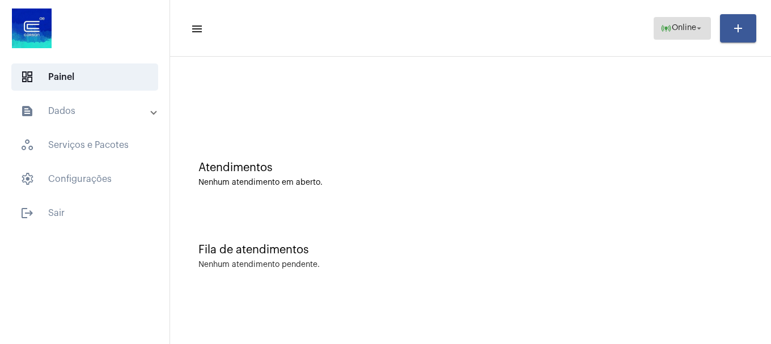
click at [682, 35] on span "online_prediction Online arrow_drop_down" at bounding box center [682, 28] width 44 height 20
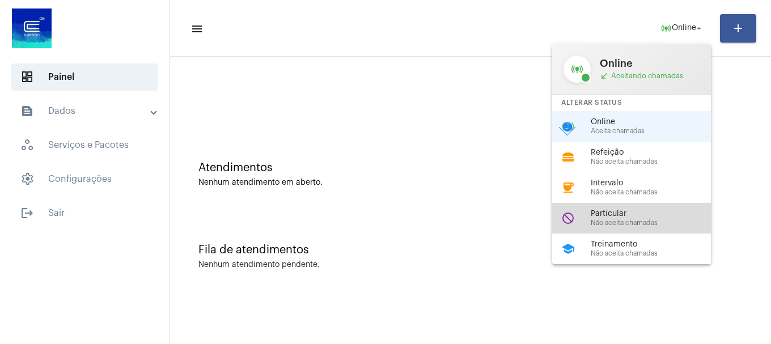
click at [643, 225] on span "Não aceita chamadas" at bounding box center [655, 222] width 129 height 7
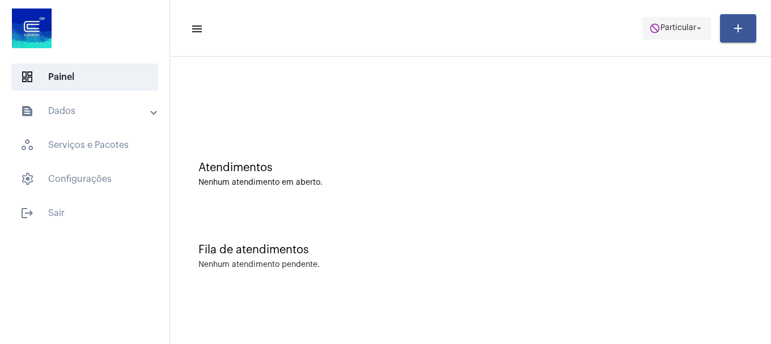
drag, startPoint x: 670, startPoint y: 43, endPoint x: 672, endPoint y: 22, distance: 21.6
click at [670, 35] on mat-toolbar-row "menu do_not_disturb Particular arrow_drop_down add" at bounding box center [470, 28] width 601 height 36
click at [672, 22] on span "do_not_disturb Particular arrow_drop_down" at bounding box center [676, 28] width 55 height 20
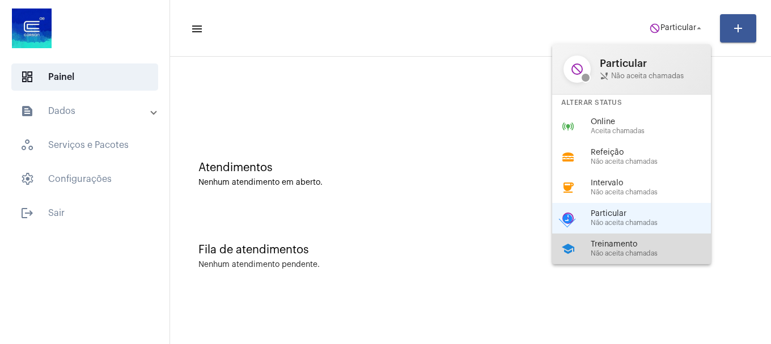
click at [677, 247] on span "Treinamento" at bounding box center [655, 244] width 129 height 9
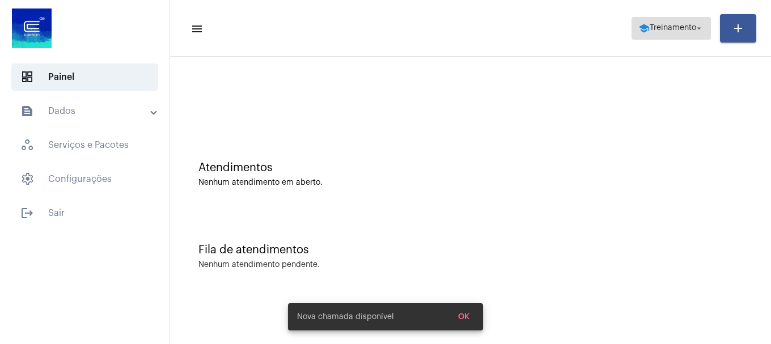
click at [670, 31] on span "Treinamento" at bounding box center [673, 28] width 46 height 8
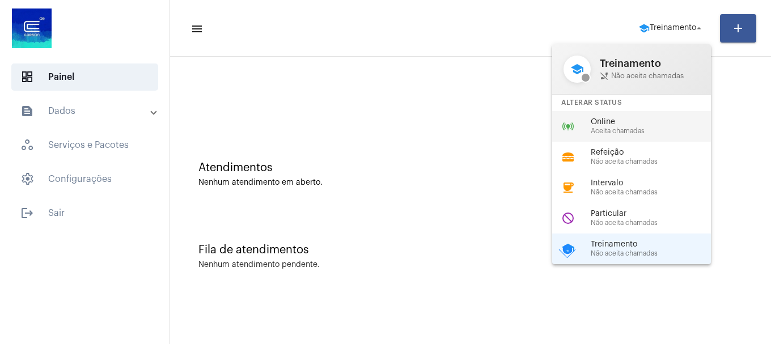
click at [668, 118] on span "Online" at bounding box center [655, 122] width 129 height 9
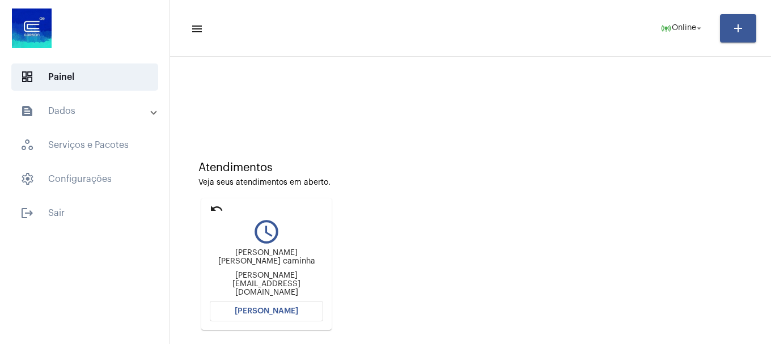
click at [292, 309] on span "[PERSON_NAME]" at bounding box center [266, 311] width 63 height 8
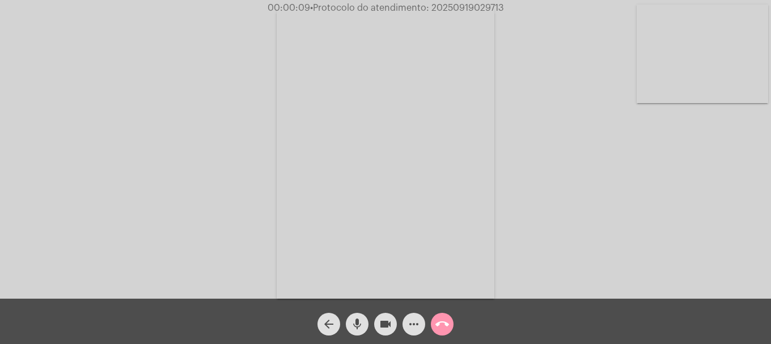
click at [351, 329] on mat-icon "mic" at bounding box center [357, 324] width 14 height 14
click at [351, 329] on mat-icon "mic_off" at bounding box center [357, 324] width 14 height 14
click at [712, 51] on video at bounding box center [702, 54] width 131 height 99
click at [410, 331] on mat-icon "more_horiz" at bounding box center [414, 324] width 14 height 14
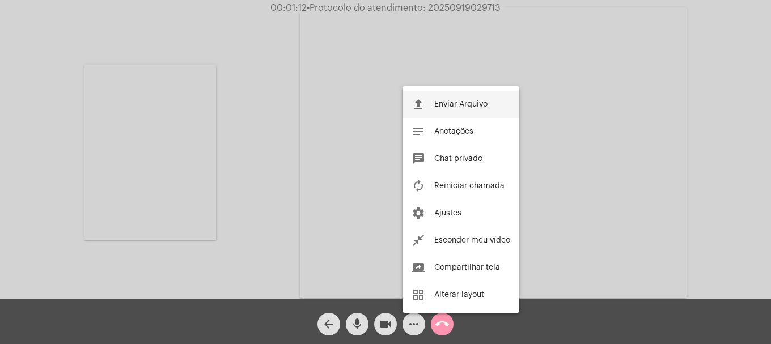
click at [449, 106] on span "Enviar Arquivo" at bounding box center [460, 104] width 53 height 8
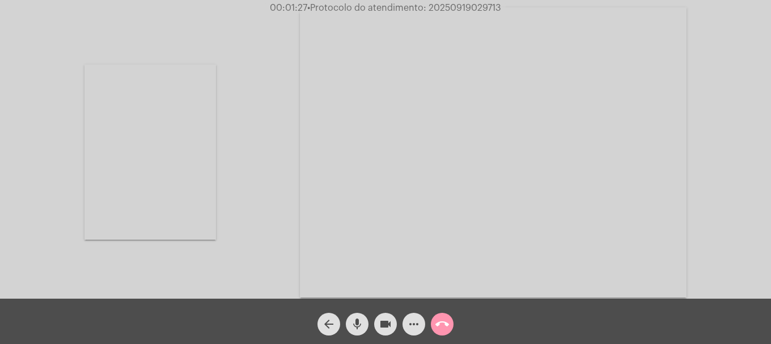
click at [360, 333] on span "mic" at bounding box center [357, 324] width 14 height 23
click at [392, 325] on button "videocam" at bounding box center [385, 324] width 23 height 23
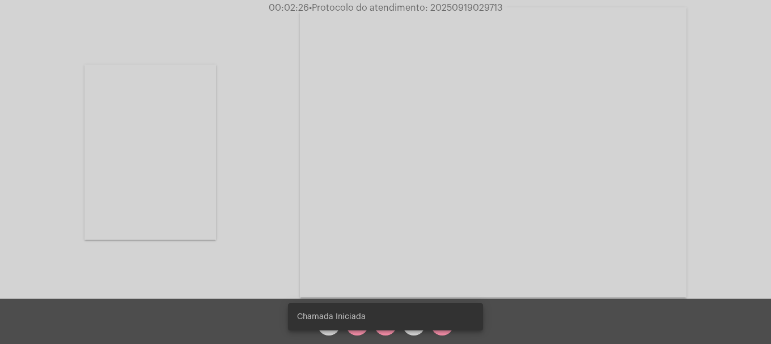
click at [363, 332] on span "mic_off" at bounding box center [357, 324] width 14 height 23
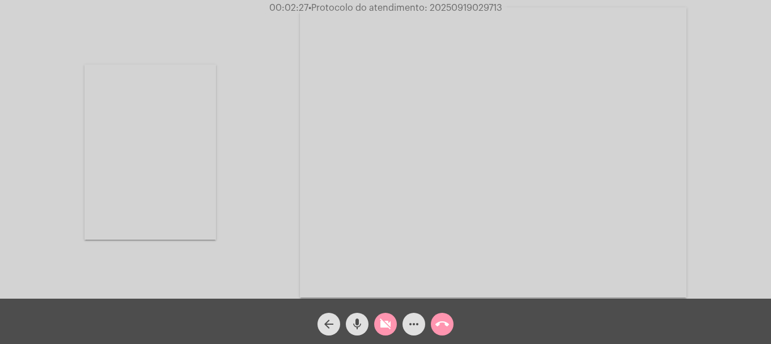
click at [374, 329] on div "videocam_off" at bounding box center [385, 321] width 28 height 28
click at [360, 329] on mat-icon "mic" at bounding box center [357, 324] width 14 height 14
click at [360, 329] on mat-icon "mic_off" at bounding box center [357, 324] width 14 height 14
click at [360, 329] on mat-icon "mic" at bounding box center [357, 324] width 14 height 14
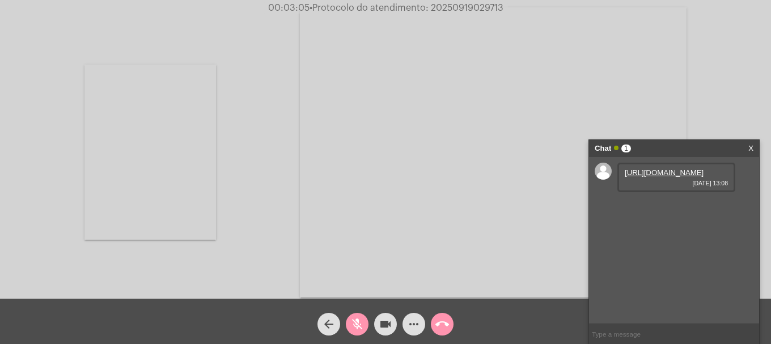
click at [666, 186] on span "[DATE] 13:08" at bounding box center [676, 183] width 103 height 7
click at [363, 321] on mat-icon "mic_off" at bounding box center [357, 324] width 14 height 14
click at [680, 177] on link "[URL][DOMAIN_NAME]" at bounding box center [664, 172] width 79 height 9
click at [703, 209] on link "[URL][DOMAIN_NAME]" at bounding box center [664, 205] width 79 height 9
click at [366, 330] on button "mic" at bounding box center [357, 324] width 23 height 23
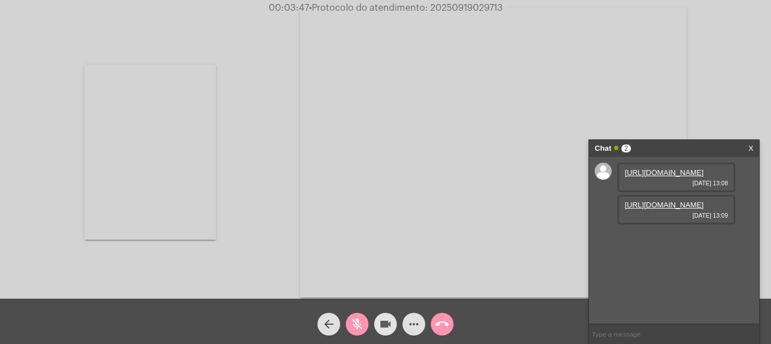
click at [385, 331] on mat-icon "videocam" at bounding box center [386, 324] width 14 height 14
click at [385, 331] on mat-icon "videocam_off" at bounding box center [386, 324] width 14 height 14
click at [367, 322] on button "mic_off" at bounding box center [357, 324] width 23 height 23
click at [690, 241] on link "[URL][DOMAIN_NAME]" at bounding box center [664, 237] width 79 height 9
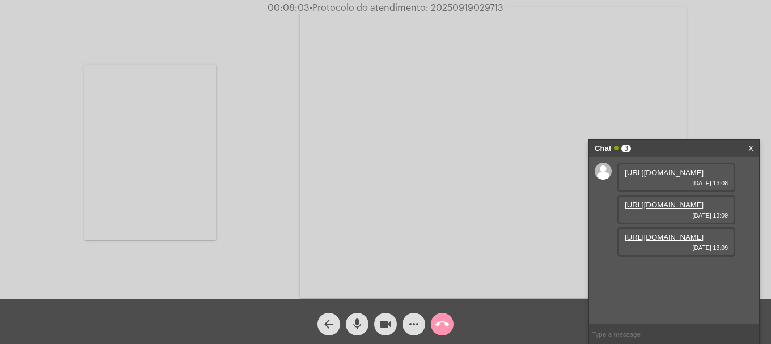
click at [175, 163] on video at bounding box center [149, 152] width 131 height 175
click at [673, 274] on link "[URL][DOMAIN_NAME]" at bounding box center [664, 269] width 79 height 9
click at [417, 321] on mat-icon "more_horiz" at bounding box center [414, 324] width 14 height 14
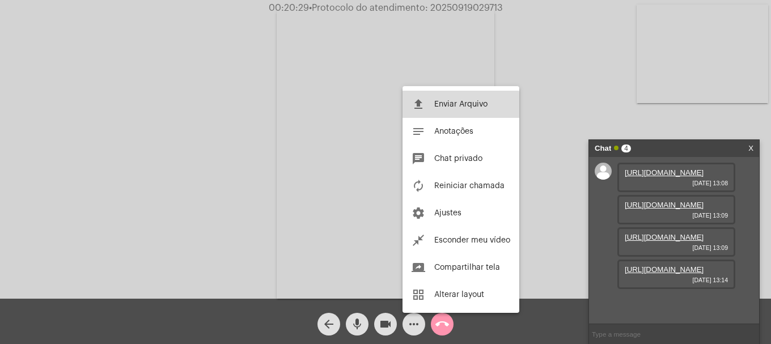
click at [435, 113] on button "file_upload Enviar Arquivo" at bounding box center [460, 104] width 117 height 27
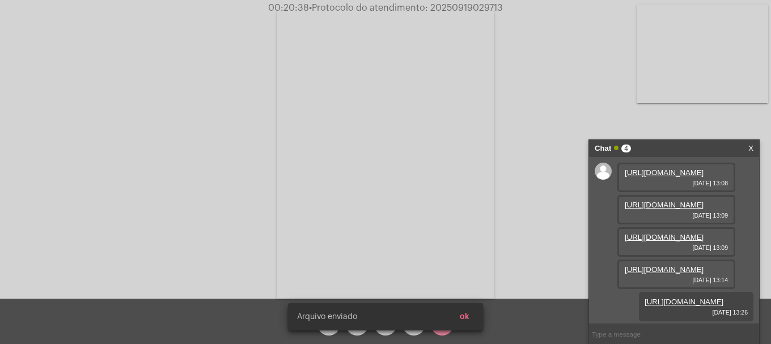
scroll to position [125, 0]
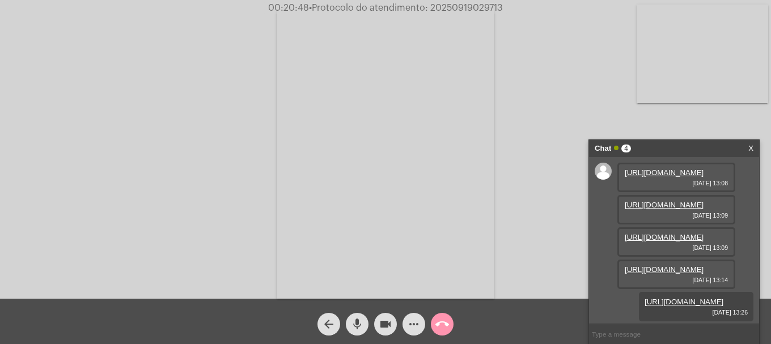
click at [436, 2] on span "00:20:48 • Protocolo do atendimento: 20250919029713" at bounding box center [386, 7] width 244 height 11
click at [438, 5] on span "• Protocolo do atendimento: 20250919029713" at bounding box center [406, 7] width 194 height 9
copy span "20250919029713"
drag, startPoint x: 691, startPoint y: 323, endPoint x: 690, endPoint y: 329, distance: 6.8
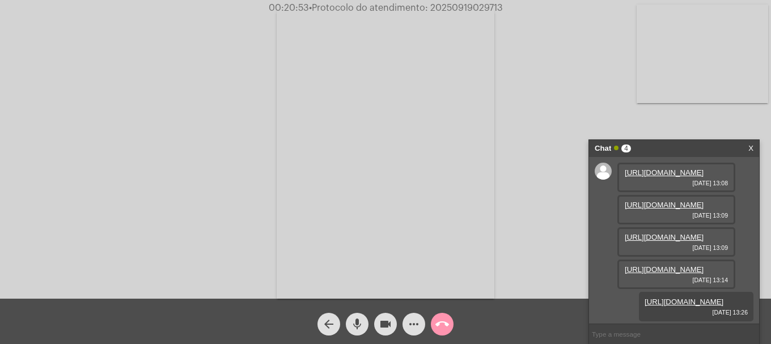
click at [690, 326] on ng-chat-window "Chat 4 X [URL][DOMAIN_NAME] [DATE] 13:08 [URL][DOMAIN_NAME] [DATE] 13:09 [URL][…" at bounding box center [674, 242] width 170 height 204
click at [690, 336] on input "text" at bounding box center [674, 334] width 170 height 20
paste input "20250919029713"
type input "20250919029713"
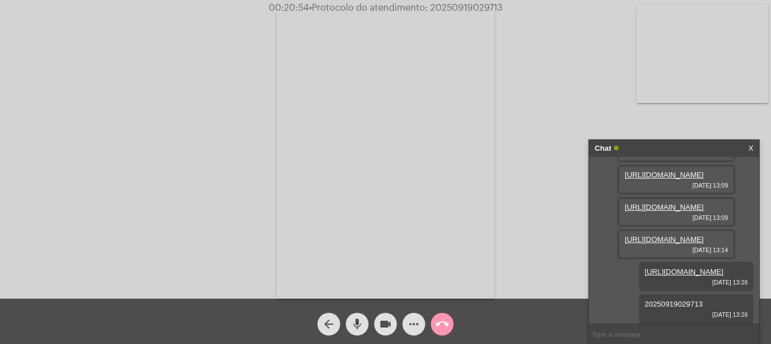
scroll to position [158, 0]
click at [451, 325] on button "call_end" at bounding box center [442, 324] width 23 height 23
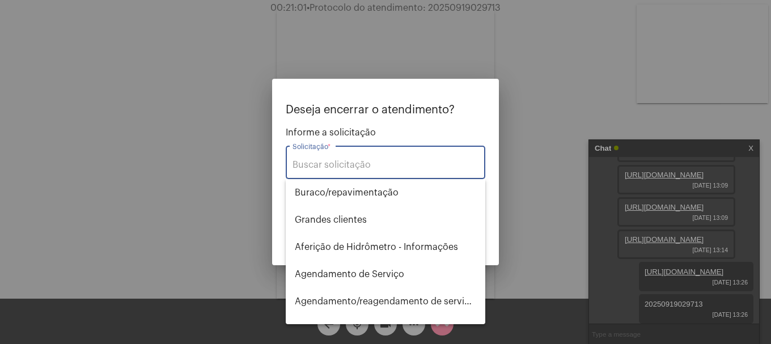
click at [355, 167] on input "Solicitação *" at bounding box center [385, 165] width 186 height 10
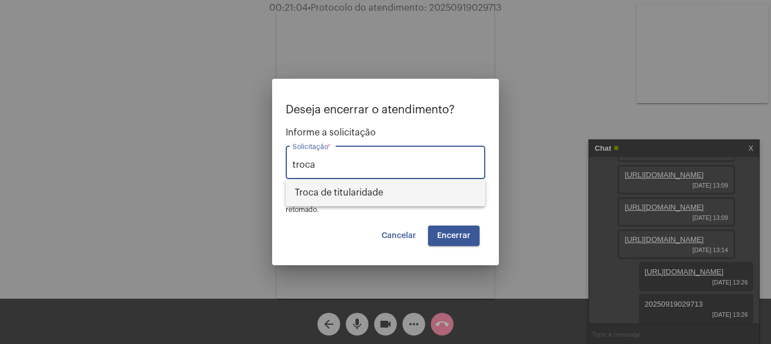
click at [350, 198] on span "Troca de titularidade" at bounding box center [385, 192] width 181 height 27
type input "Troca de titularidade"
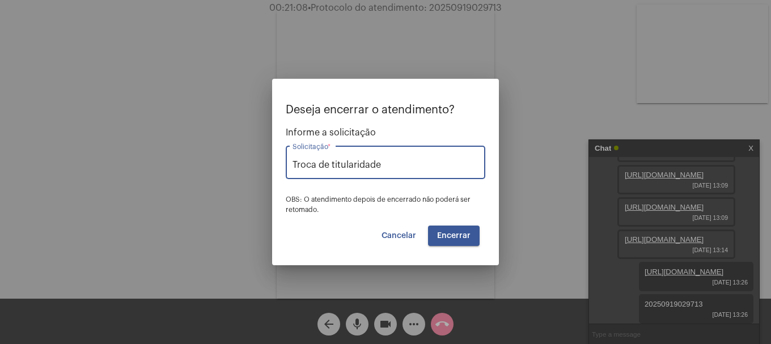
click at [465, 233] on span "Encerrar" at bounding box center [453, 236] width 33 height 8
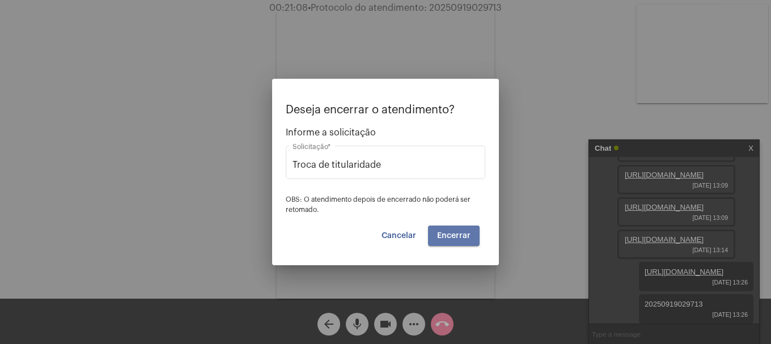
click at [465, 233] on span "Encerrar" at bounding box center [453, 236] width 33 height 8
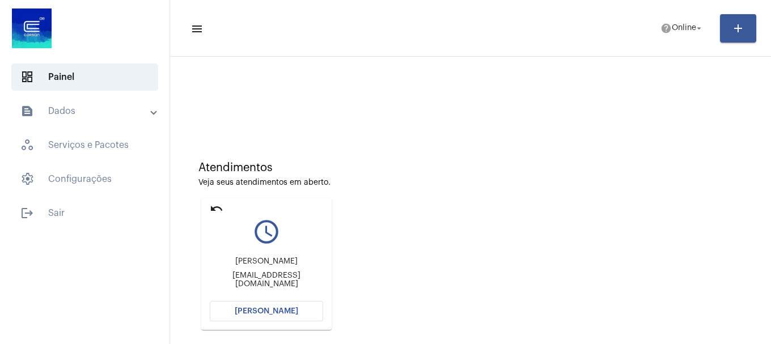
click at [296, 310] on button "[PERSON_NAME]" at bounding box center [266, 311] width 113 height 20
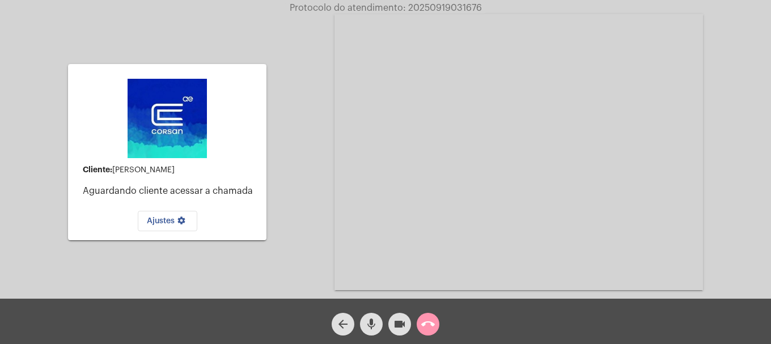
click at [376, 317] on mat-icon "mic" at bounding box center [371, 324] width 14 height 14
click at [375, 333] on span "mic_off" at bounding box center [371, 324] width 14 height 23
click at [375, 333] on span "mic" at bounding box center [371, 324] width 14 height 23
click at [375, 333] on span "mic_off" at bounding box center [371, 324] width 14 height 23
click at [375, 333] on span "mic" at bounding box center [371, 324] width 14 height 23
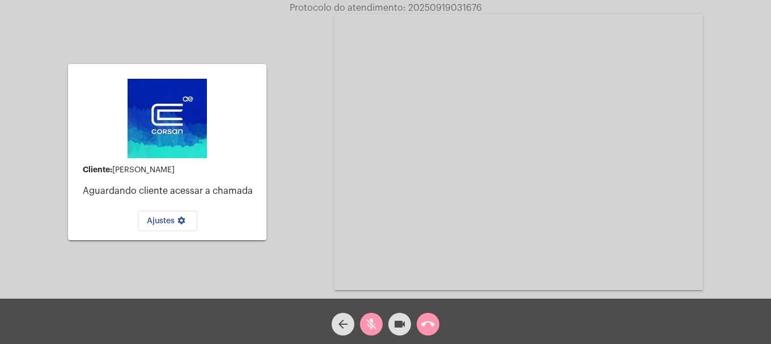
click at [377, 328] on mat-icon "mic_off" at bounding box center [371, 324] width 14 height 14
click at [418, 326] on button "call_end" at bounding box center [428, 324] width 23 height 23
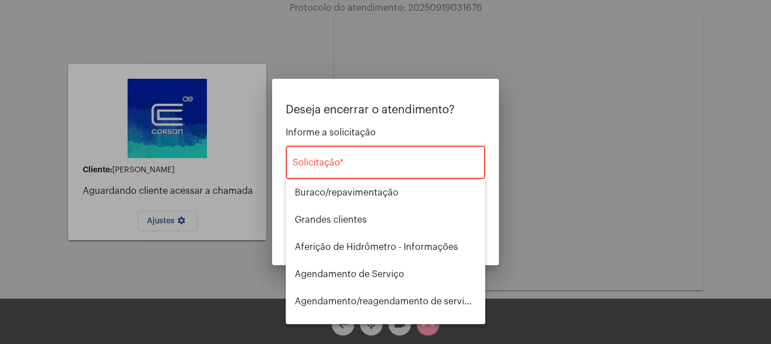
click at [341, 158] on div "Solicitação *" at bounding box center [385, 161] width 186 height 36
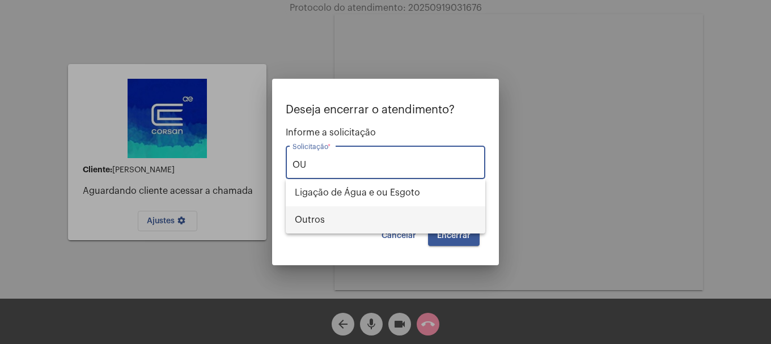
click at [309, 220] on span "Outros" at bounding box center [385, 219] width 181 height 27
type input "Outros"
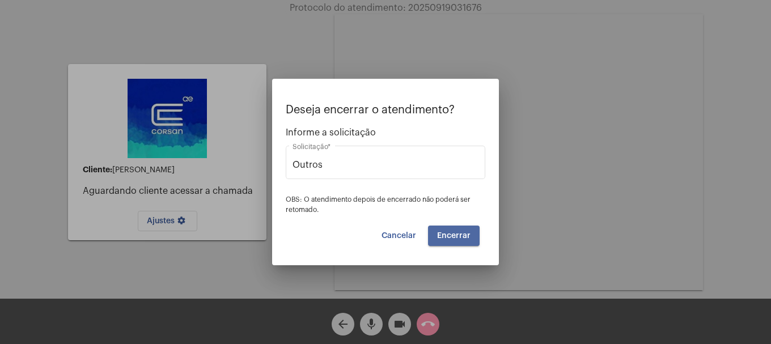
click at [448, 244] on button "Encerrar" at bounding box center [454, 236] width 52 height 20
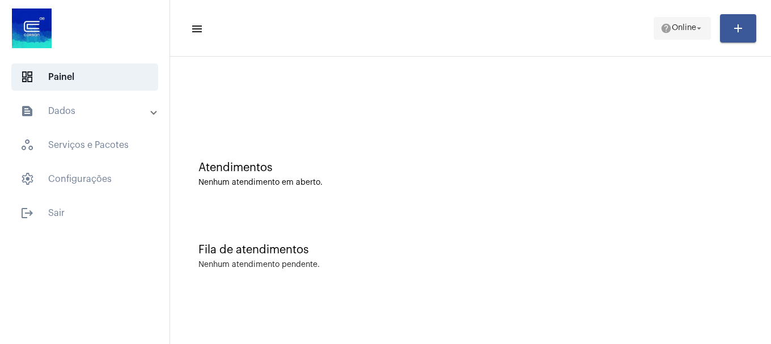
click at [673, 31] on span "Online" at bounding box center [684, 28] width 24 height 8
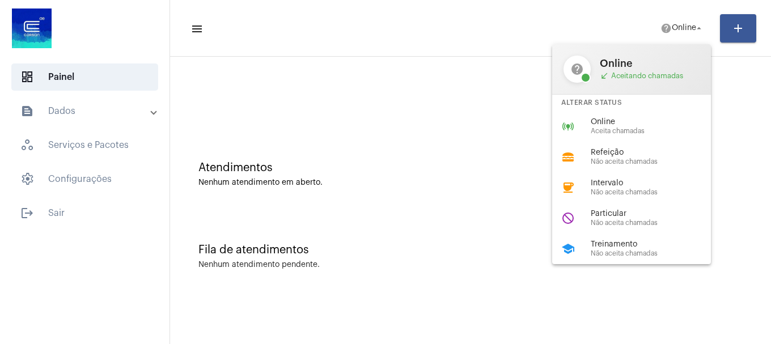
click at [506, 114] on div at bounding box center [385, 172] width 771 height 344
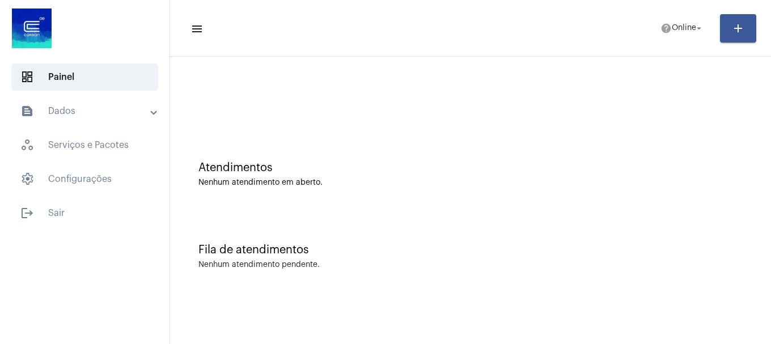
click at [694, 41] on mat-toolbar-row "menu help Online arrow_drop_down add" at bounding box center [470, 28] width 601 height 36
click at [684, 32] on span "Online" at bounding box center [684, 28] width 24 height 8
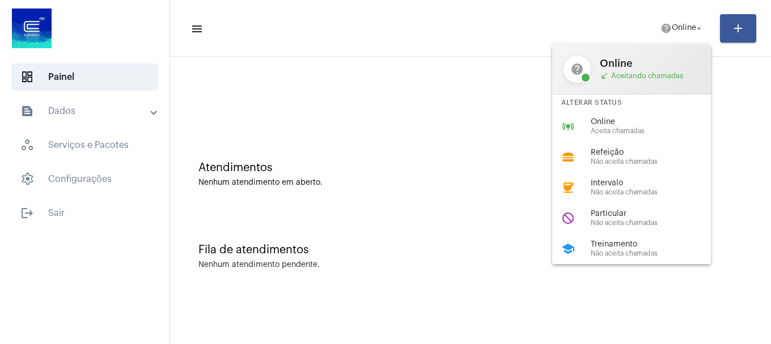
click at [640, 189] on span "Não aceita chamadas" at bounding box center [655, 192] width 129 height 7
